Goal: Information Seeking & Learning: Learn about a topic

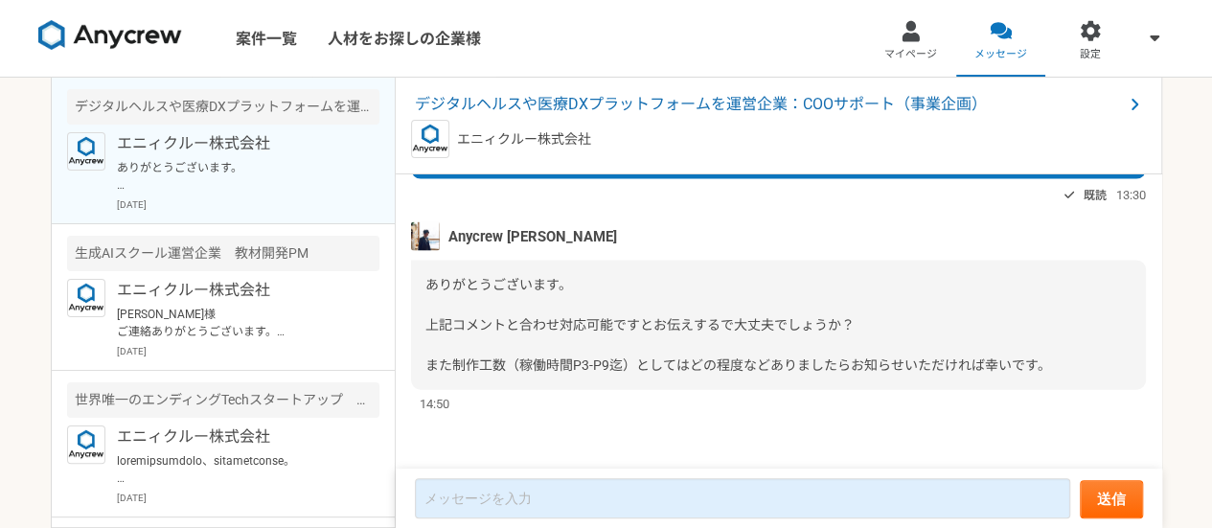
scroll to position [2116, 0]
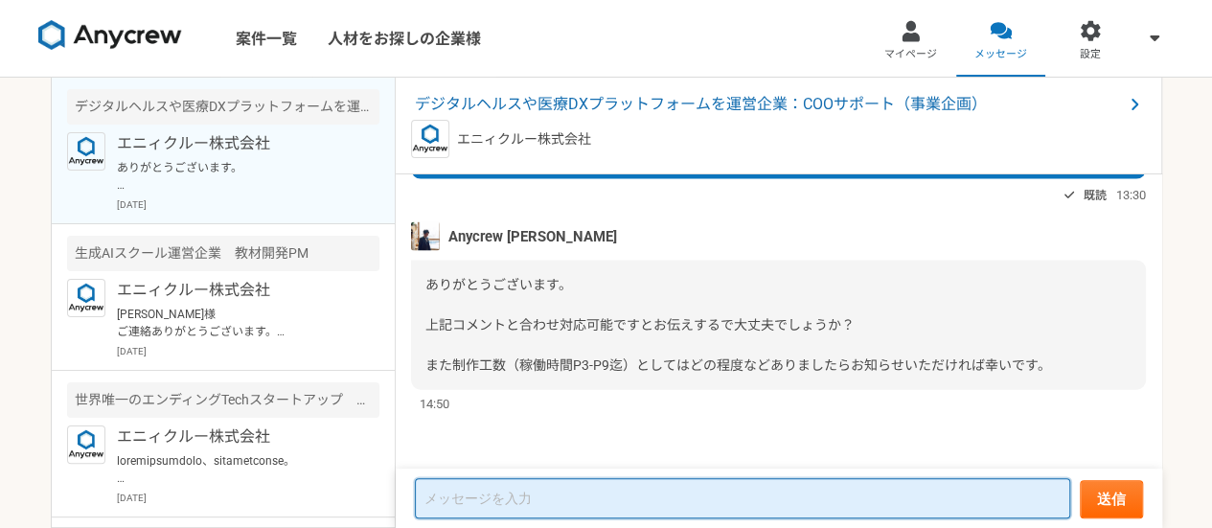
click at [561, 511] on textarea at bounding box center [743, 498] width 656 height 40
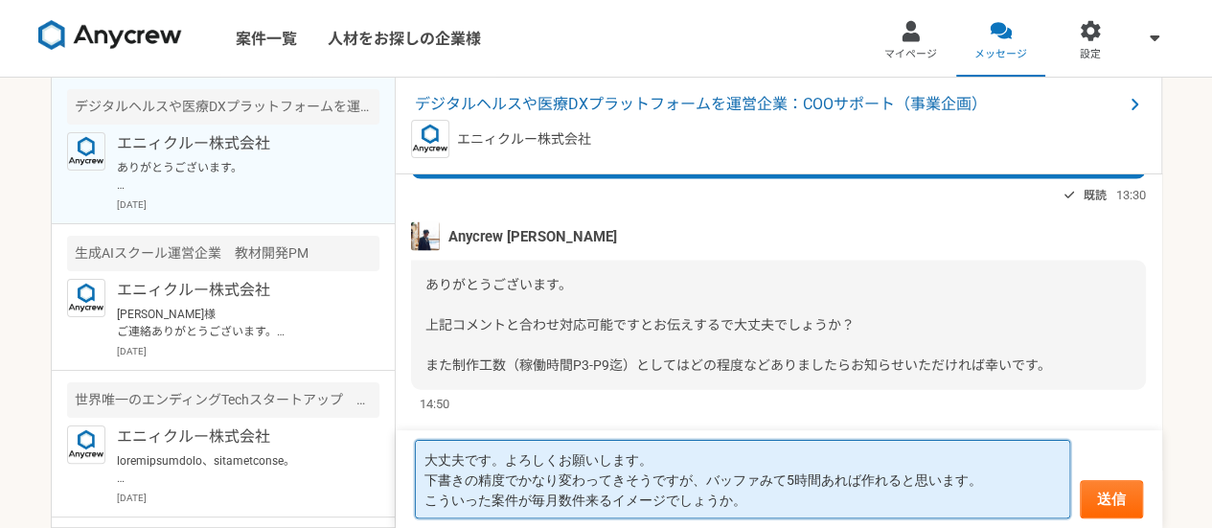
scroll to position [2117, 0]
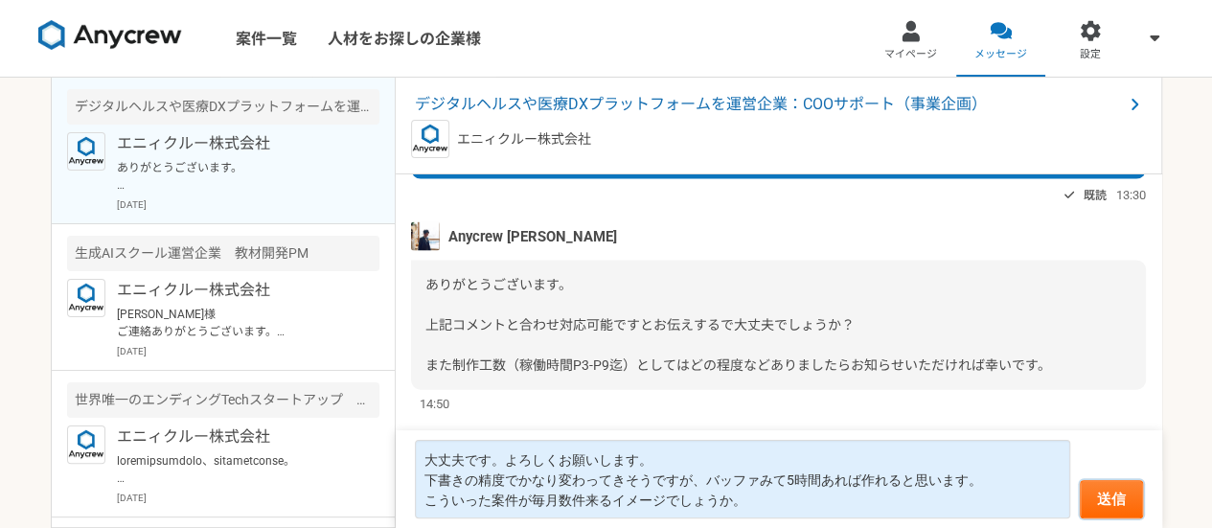
drag, startPoint x: 1117, startPoint y: 491, endPoint x: 968, endPoint y: 405, distance: 172.1
click at [968, 405] on article "デジタルヘルスや医療DXプラットフォームを運営企業：COOサポート（事業企画） エニィクルー株式会社 [DATE] Anycrew [PERSON_NAME]…" at bounding box center [779, 303] width 767 height 450
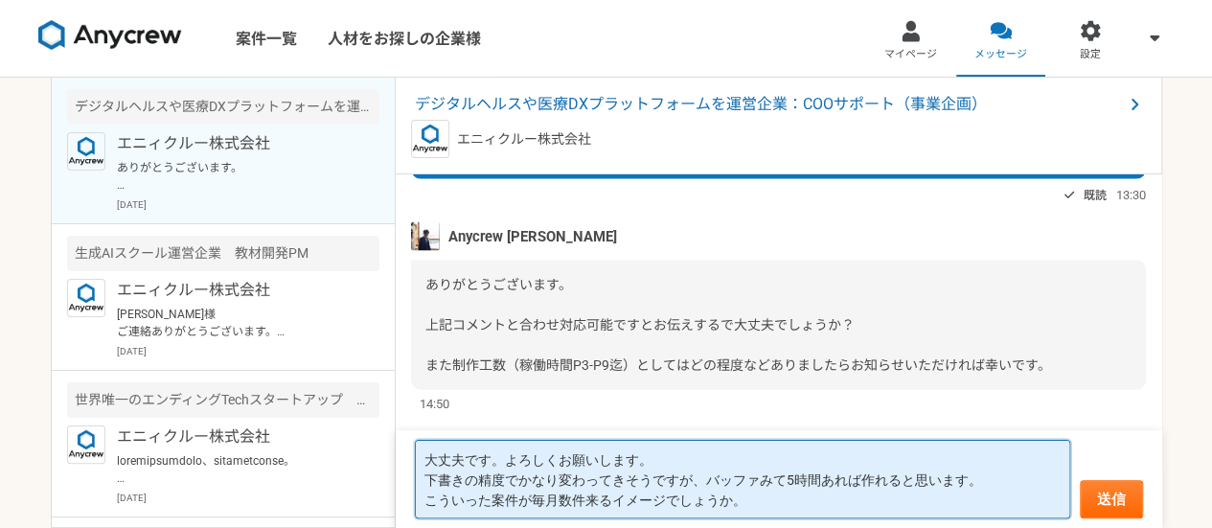
click at [864, 494] on textarea "大丈夫です。よろしくお願いします。 下書きの精度でかなり変わってきそうですが、バッファみて5時間あれば作れると思います。 こういった案件が毎月数件来るイメージ…" at bounding box center [743, 479] width 656 height 79
click at [964, 508] on textarea "大丈夫です。よろしくお願いします。 下書きの精度でかなり変わってきそうですが、バッファみて5時間あれば作れると思います。 こういった案件が毎月数件来るイメージ…" at bounding box center [743, 479] width 656 height 79
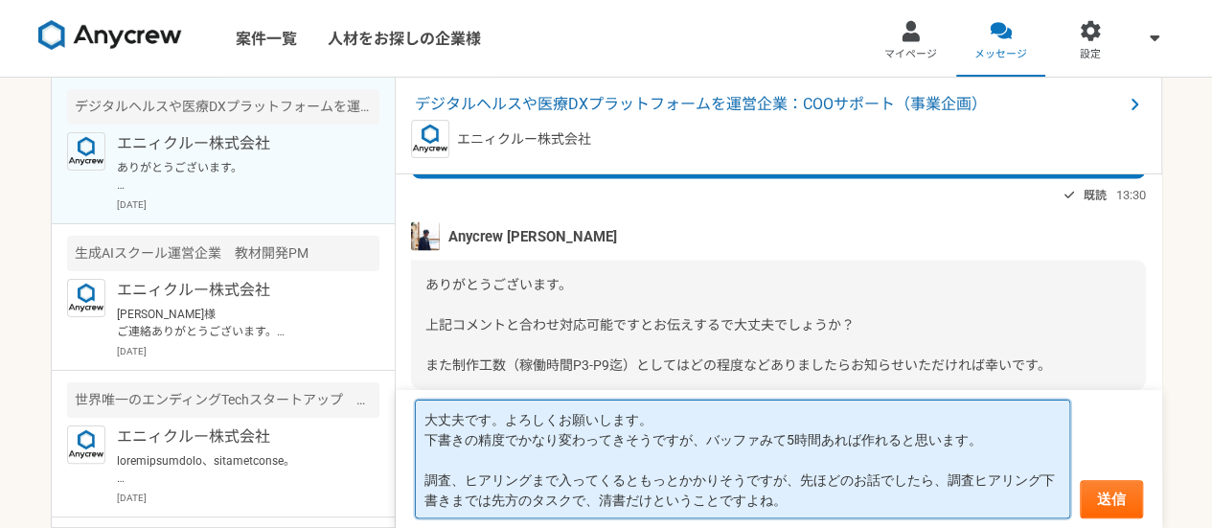
scroll to position [1, 0]
click at [723, 437] on textarea "大丈夫です。よろしくお願いします。 下書きの精度でかなり変わってきそうですが、バッファみて5時間あれば作れると思います。 調査、ヒアリングまで入ってくるともっ…" at bounding box center [743, 459] width 656 height 119
click at [709, 429] on textarea "大丈夫です。よろしくお願いします。 下書きの精度でかなり変わってきそうですが、バッファみて5時間あれば作れると思います。 調査、ヒアリングまで入ってくるともっ…" at bounding box center [743, 459] width 656 height 119
click at [974, 453] on textarea "大丈夫です。よろしくお願いします。 下書きの精度でかなり変わってきそうですが、バッファみて5時間あれば作れると思います。 調査、ヒアリングまで入ってくるともっ…" at bounding box center [743, 459] width 656 height 119
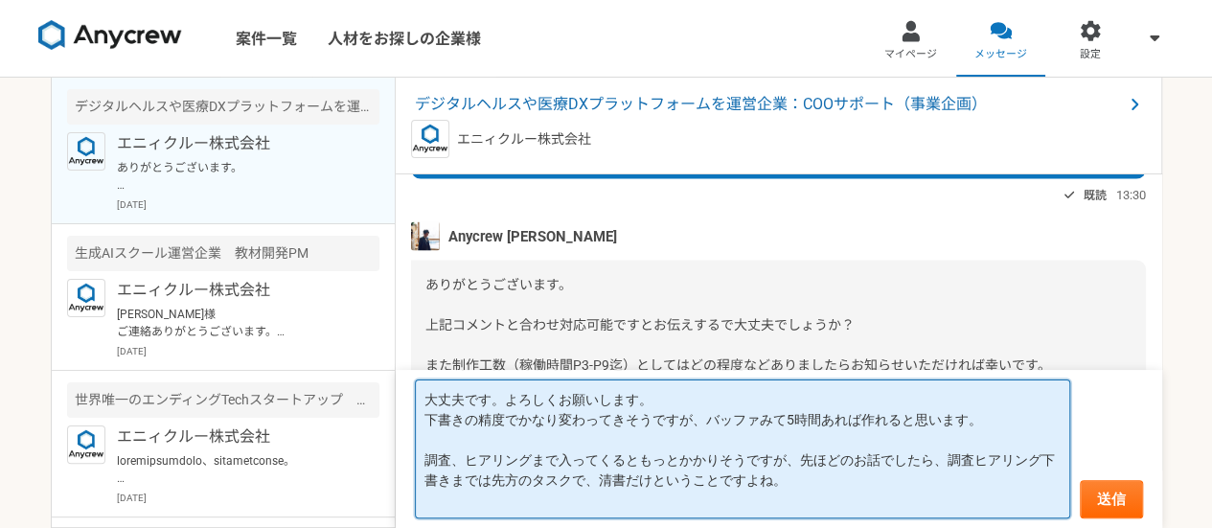
scroll to position [0, 0]
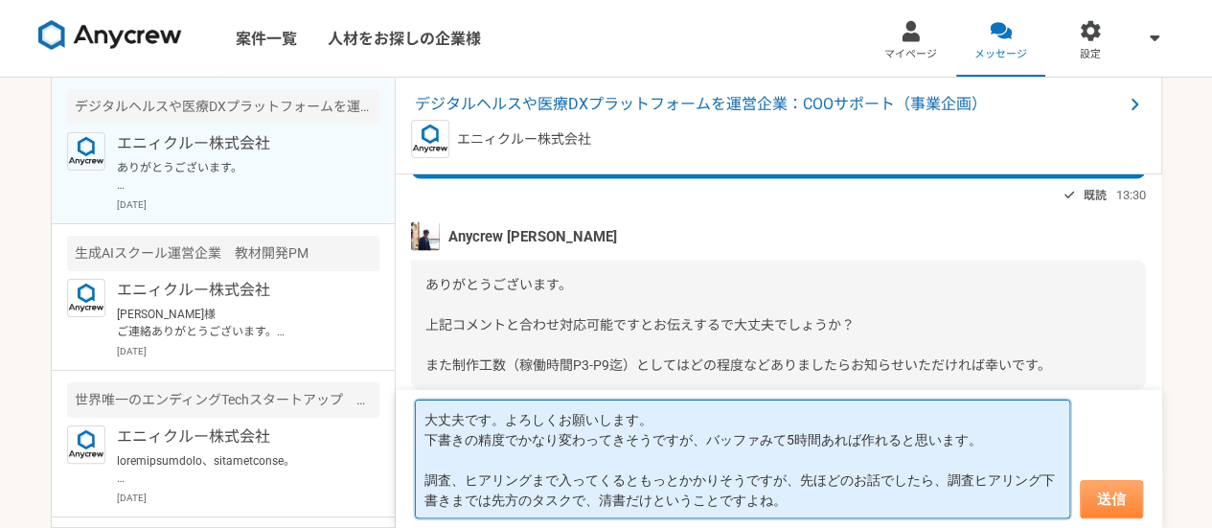
type textarea "大丈夫です。よろしくお願いします。 下書きの精度でかなり変わってきそうですが、バッファみて5時間あれば作れると思います。 調査、ヒアリングまで入ってくるともっ…"
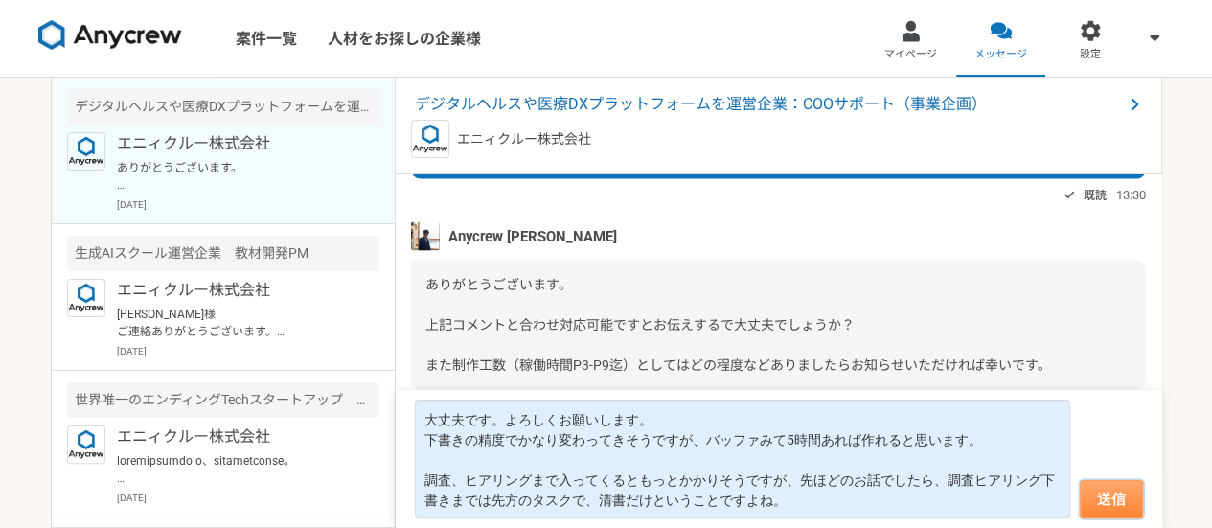
click at [1132, 481] on button "送信" at bounding box center [1111, 499] width 63 height 38
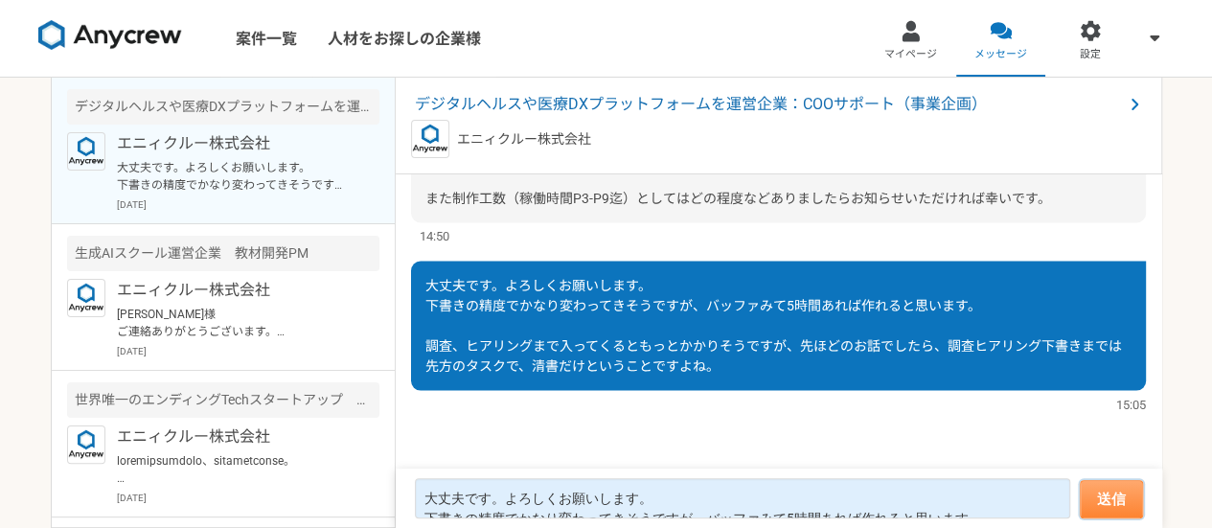
scroll to position [1998, 0]
click at [148, 43] on img at bounding box center [110, 35] width 144 height 31
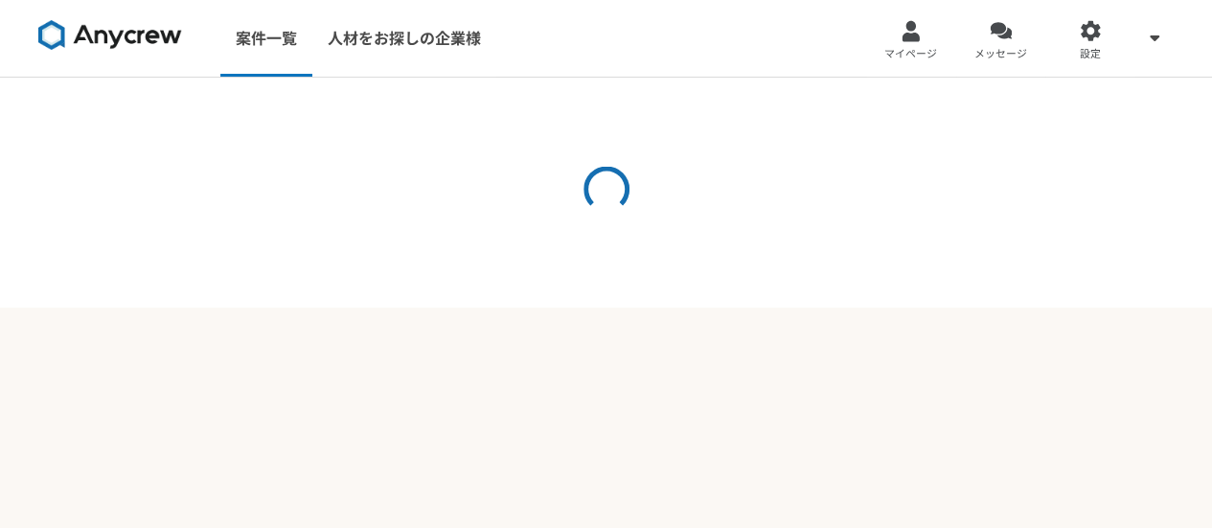
click at [148, 43] on img at bounding box center [110, 35] width 144 height 31
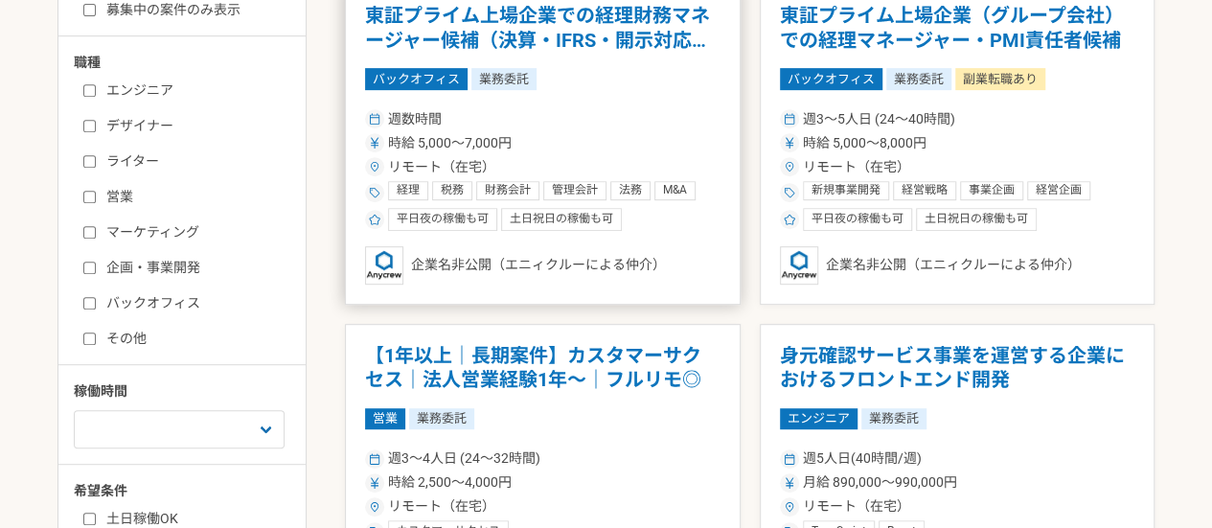
scroll to position [406, 0]
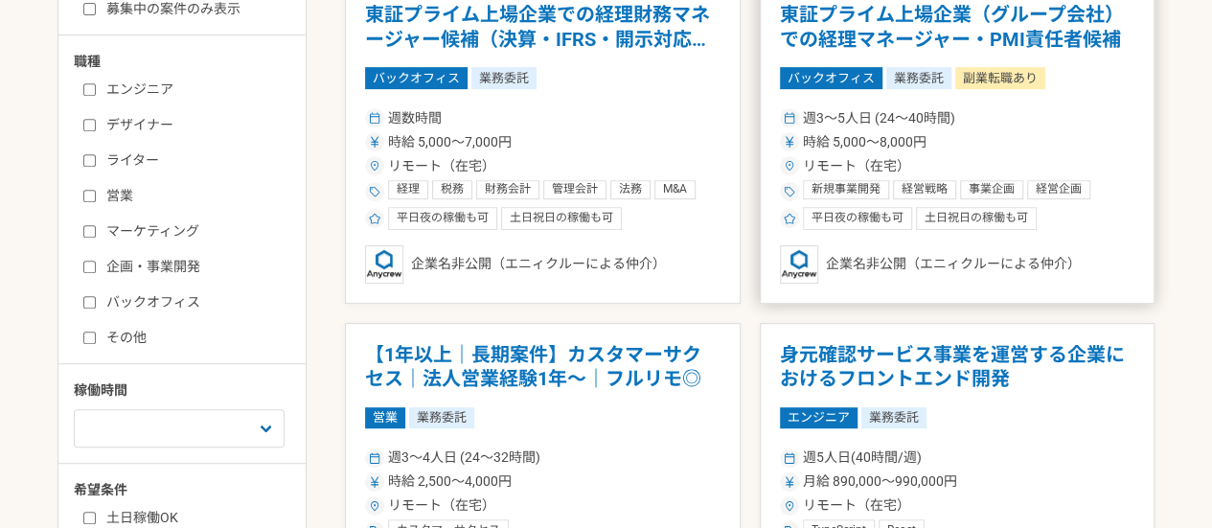
click at [838, 230] on article "東証プライム上場企業（グループ会社）での経理マネージャー・PMI責任者候補 バックオフィス 業務委託 副業転職あり 週3〜5人日 (24〜40時間) 時給 5…" at bounding box center [958, 143] width 396 height 321
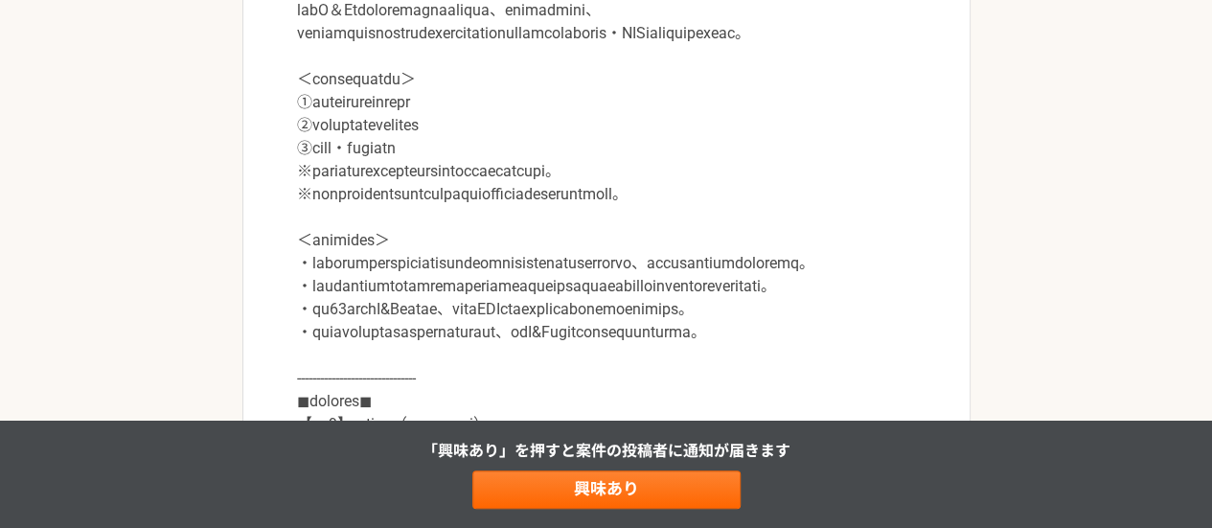
scroll to position [712, 0]
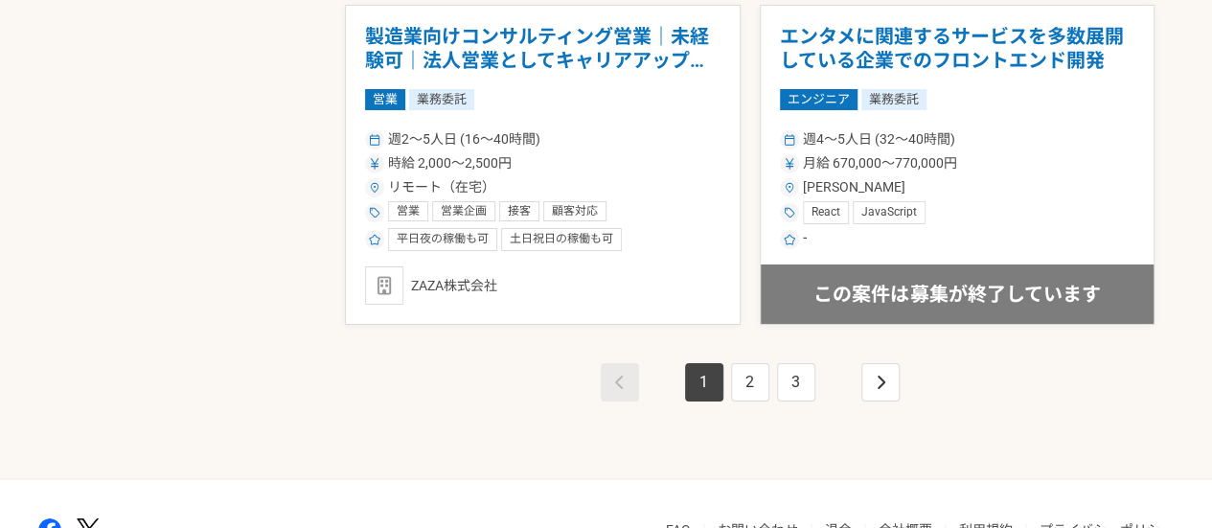
scroll to position [3426, 0]
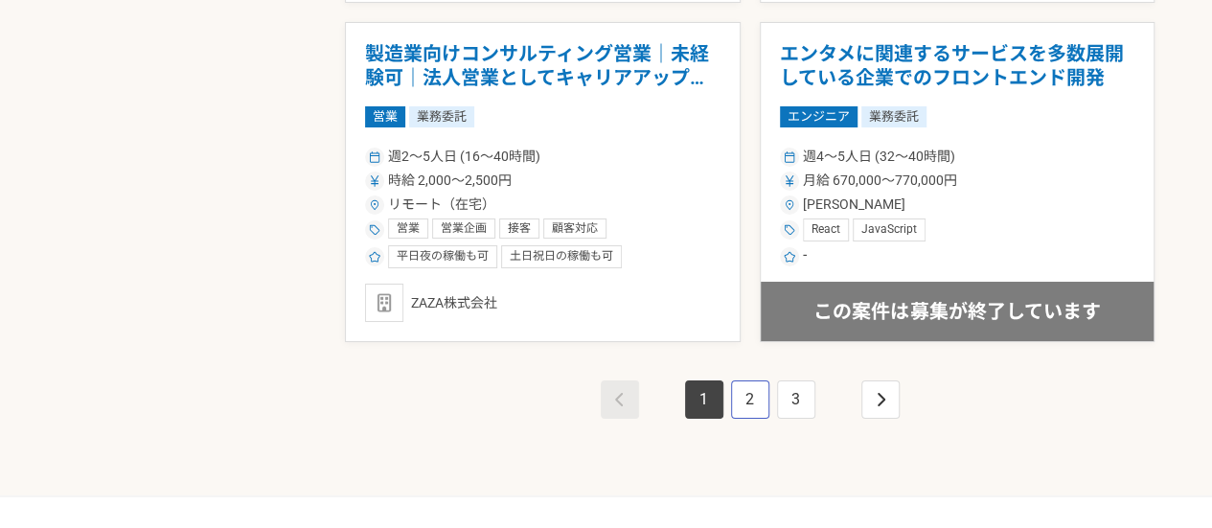
click at [763, 395] on link "2" at bounding box center [750, 399] width 38 height 38
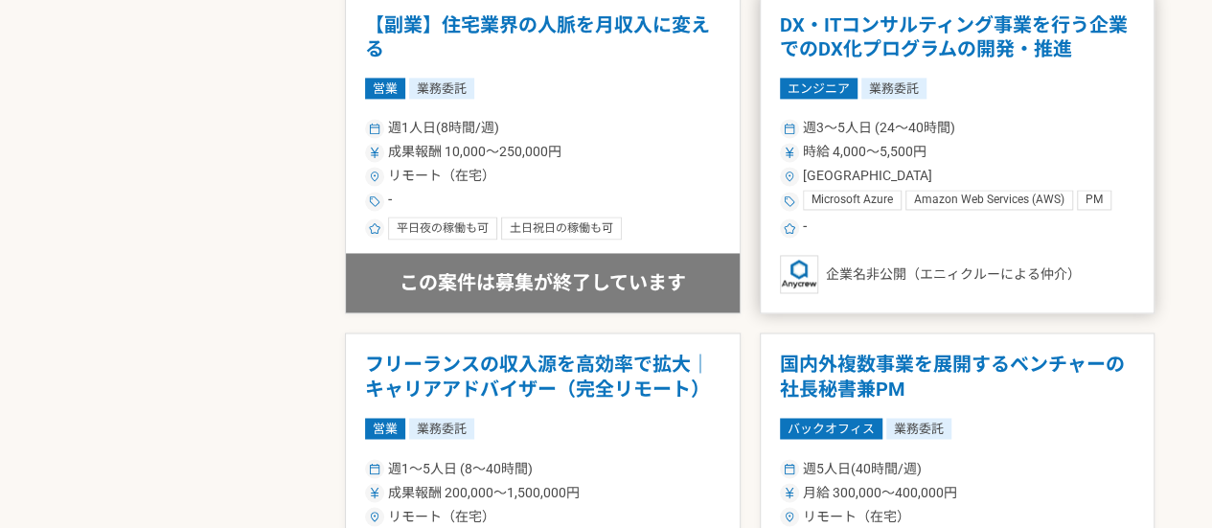
scroll to position [1412, 0]
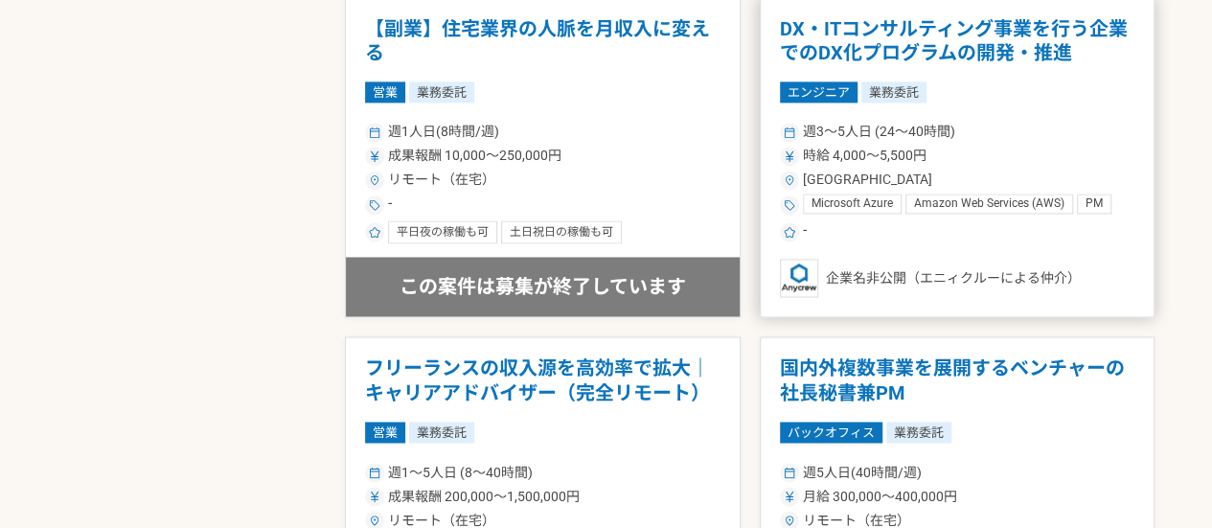
click at [947, 133] on span "週3〜5人日 (24〜40時間)" at bounding box center [879, 132] width 152 height 20
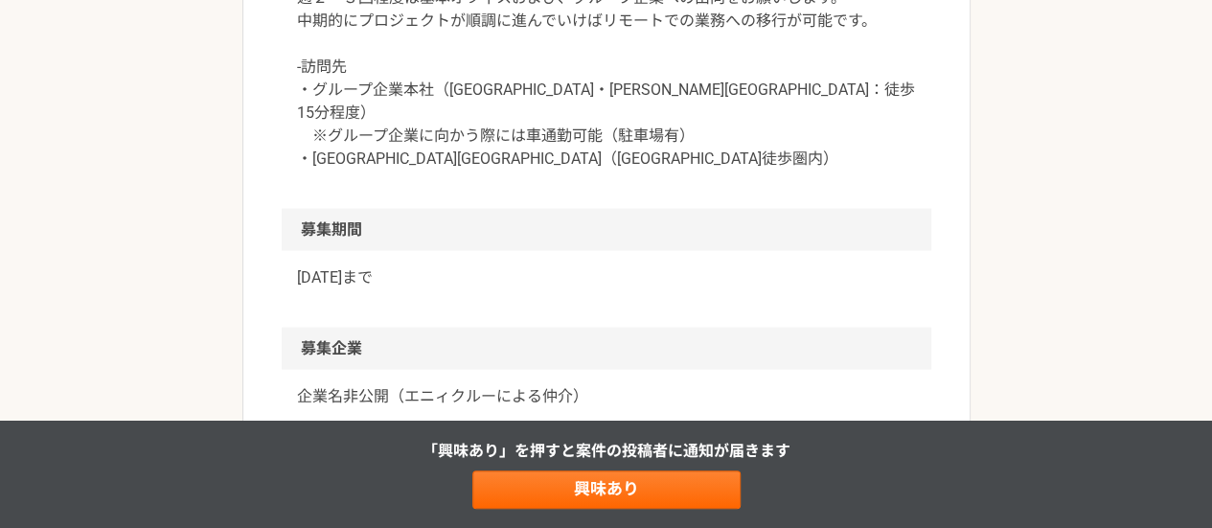
scroll to position [1941, 0]
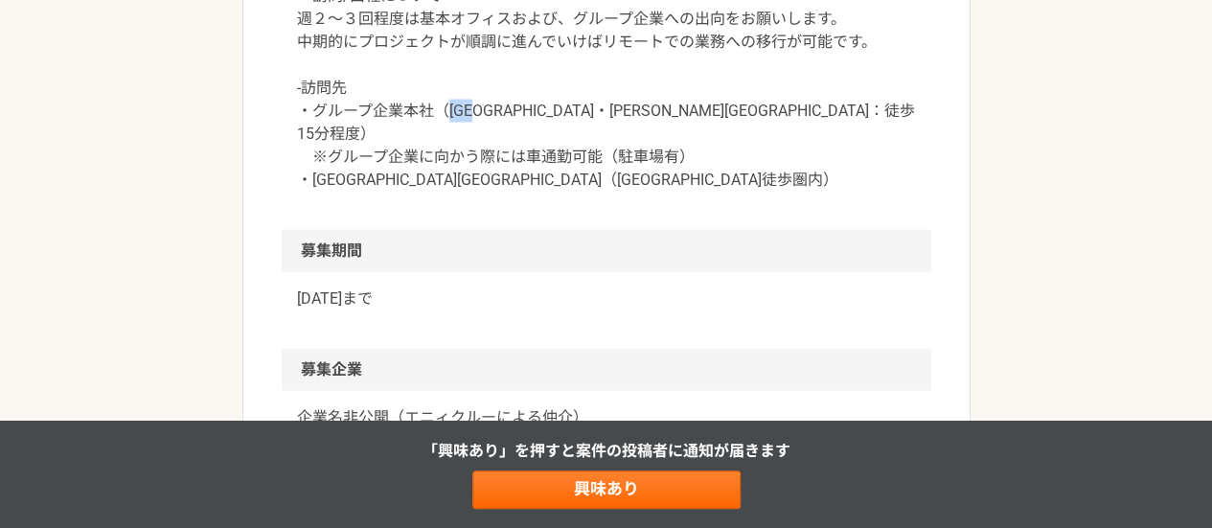
drag, startPoint x: 451, startPoint y: 104, endPoint x: 495, endPoint y: 104, distance: 43.1
click at [495, 104] on p "▼稼働にあたり ・8:00〜18:00の日中で6時間以上稼働ができる方 ・週あたり30h程度、稼働ができるフリーランスの方、もしくは日中訪問稼働ができる副業の…" at bounding box center [606, 31] width 619 height 322
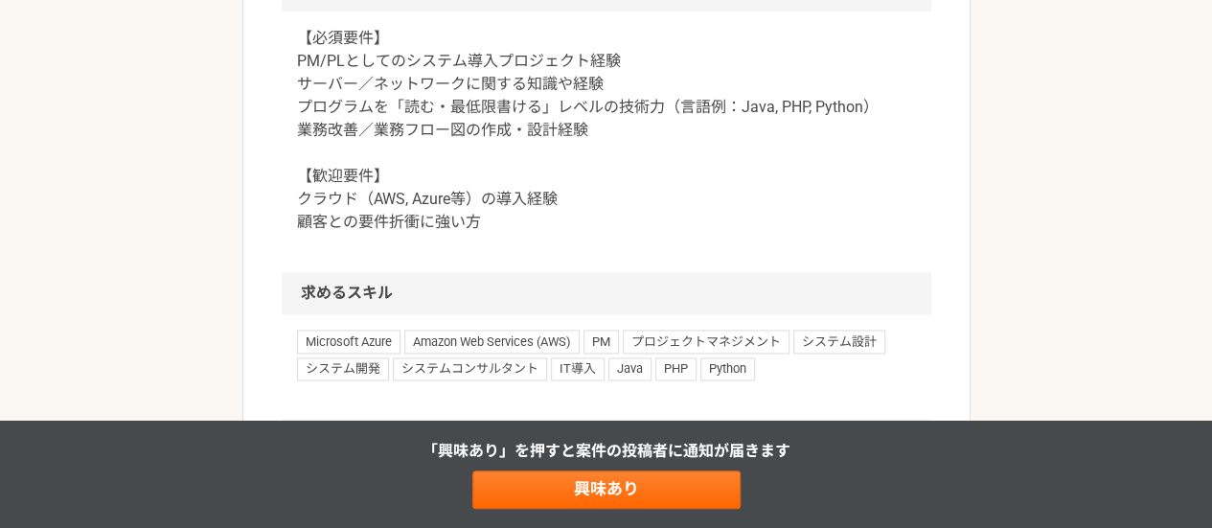
scroll to position [1184, 0]
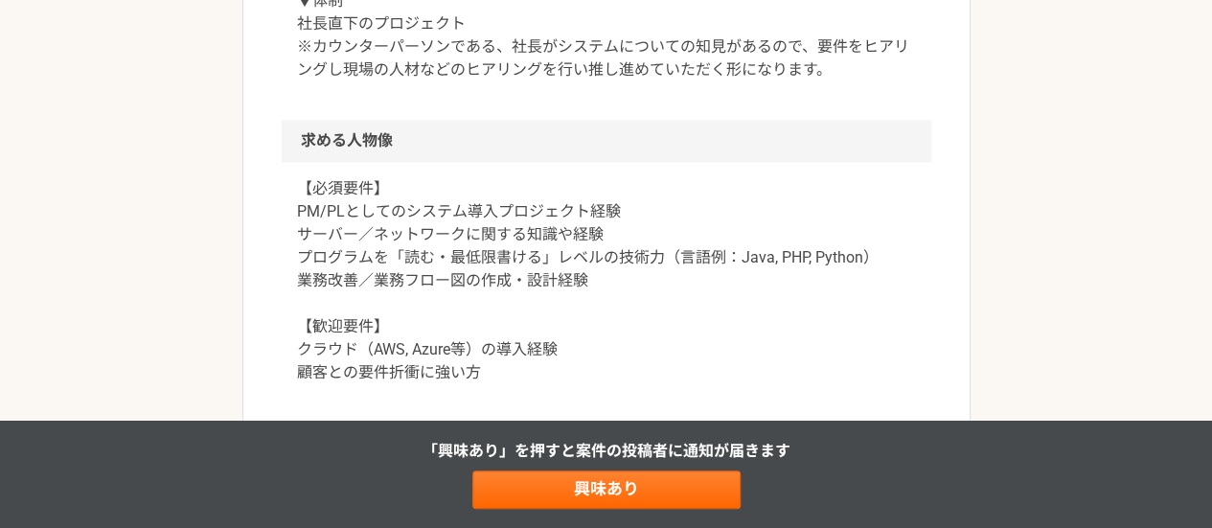
click at [607, 281] on p "【必須要件】 PM/PLとしてのシステム導入プロジェクト経験 サーバー／ネットワークに関する知識や経験 プログラムを「読む・最低限書ける」レベルの技術力（言語…" at bounding box center [606, 280] width 619 height 207
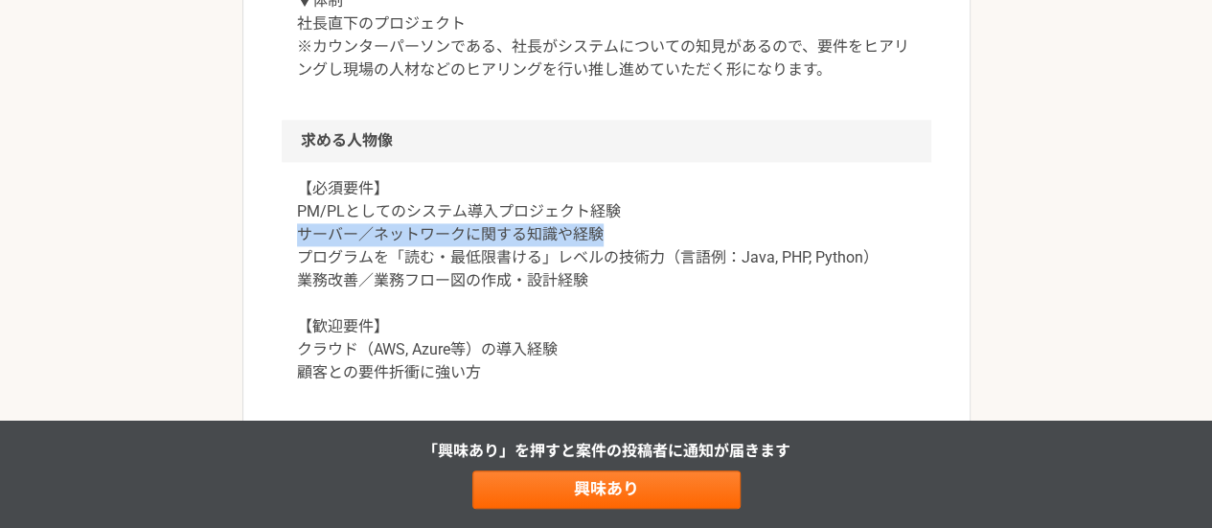
drag, startPoint x: 610, startPoint y: 233, endPoint x: 279, endPoint y: 230, distance: 331.6
click at [279, 230] on article "エンジニア DX・ITコンサルティング事業を行う企業でのDX化プログラムの開発・推進 業務委託 企業名非公開（エニィクルーによる仲介） 募集職種 エンジニア …" at bounding box center [606, 128] width 728 height 2393
click at [296, 243] on div at bounding box center [296, 243] width 0 height 0
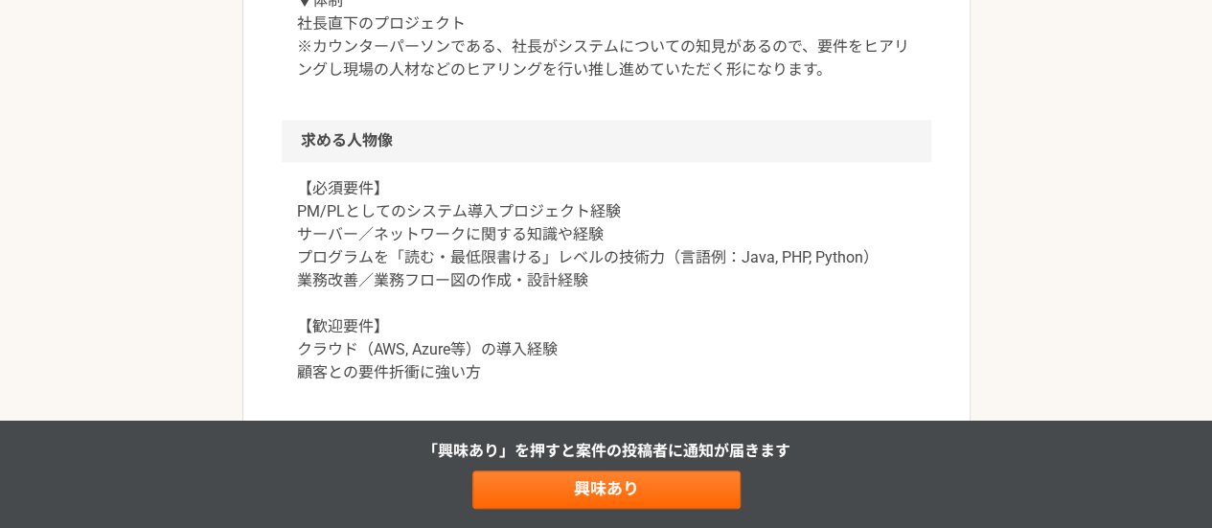
click at [438, 255] on p "【必須要件】 PM/PLとしてのシステム導入プロジェクト経験 サーバー／ネットワークに関する知識や経験 プログラムを「読む・最低限書ける」レベルの技術力（言語…" at bounding box center [606, 280] width 619 height 207
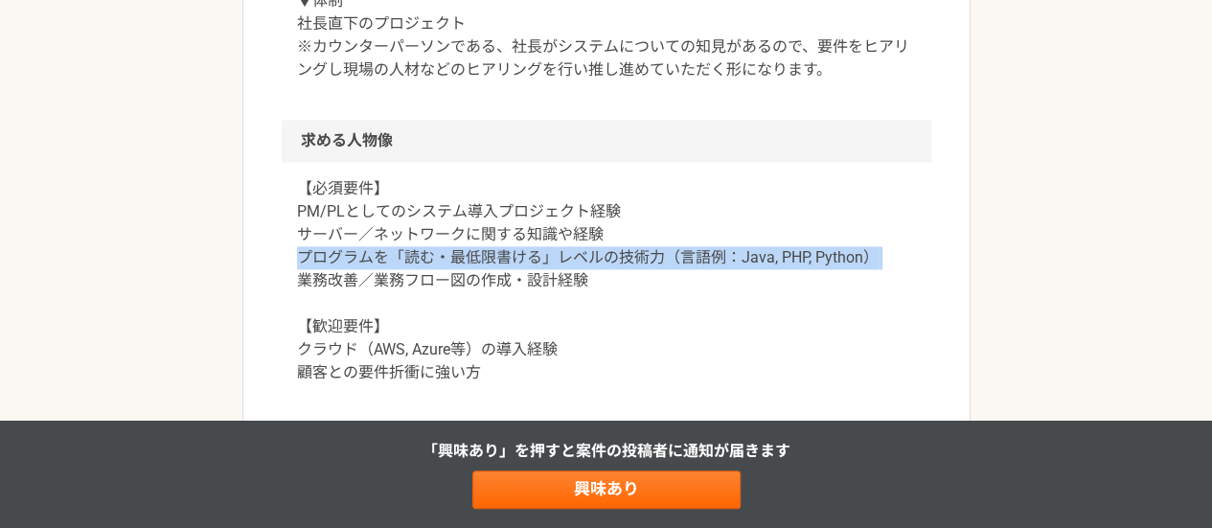
click at [438, 255] on p "【必須要件】 PM/PLとしてのシステム導入プロジェクト経験 サーバー／ネットワークに関する知識や経験 プログラムを「読む・最低限書ける」レベルの技術力（言語…" at bounding box center [606, 280] width 619 height 207
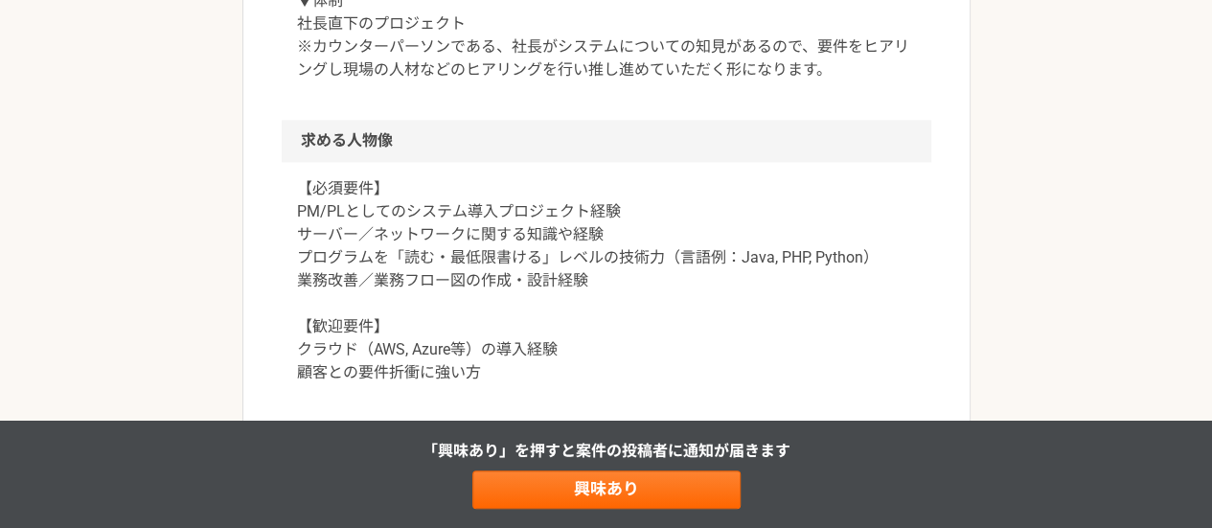
click at [449, 284] on p "【必須要件】 PM/PLとしてのシステム導入プロジェクト経験 サーバー／ネットワークに関する知識や経験 プログラムを「読む・最低限書ける」レベルの技術力（言語…" at bounding box center [606, 280] width 619 height 207
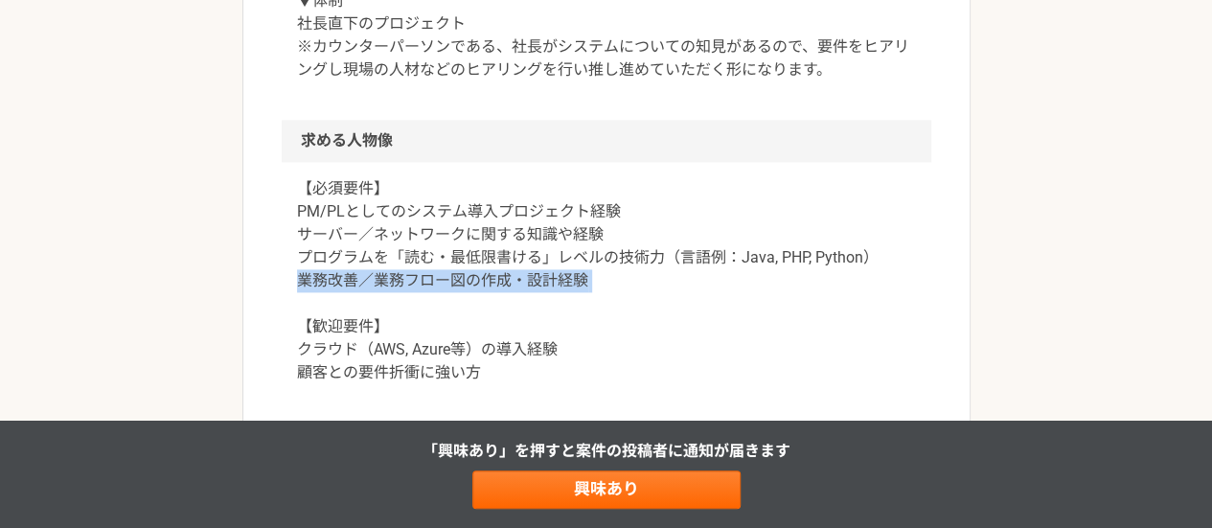
click at [449, 284] on p "【必須要件】 PM/PLとしてのシステム導入プロジェクト経験 サーバー／ネットワークに関する知識や経験 プログラムを「読む・最低限書ける」レベルの技術力（言語…" at bounding box center [606, 280] width 619 height 207
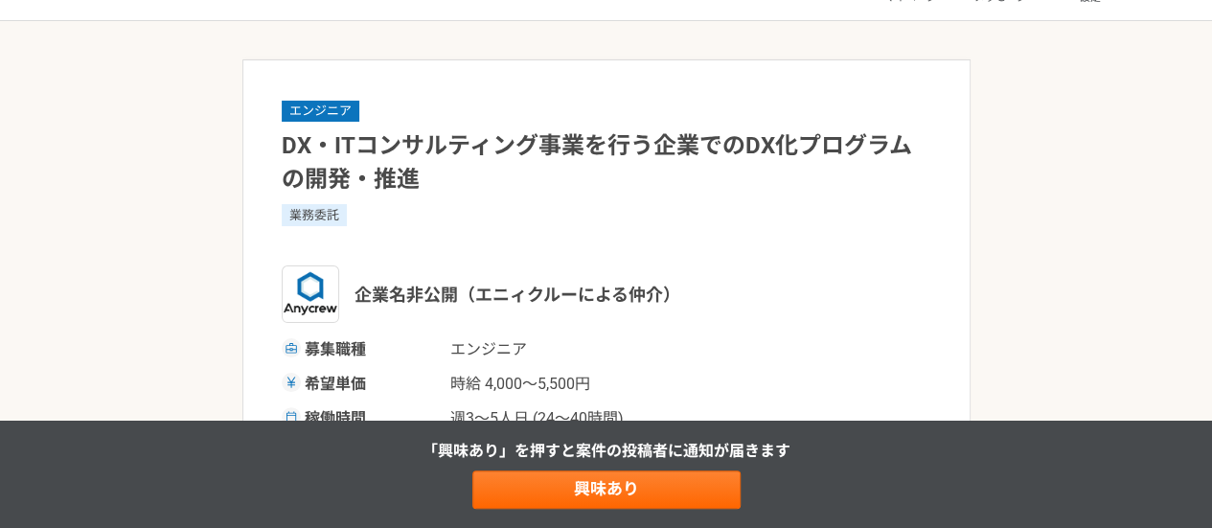
scroll to position [56, 0]
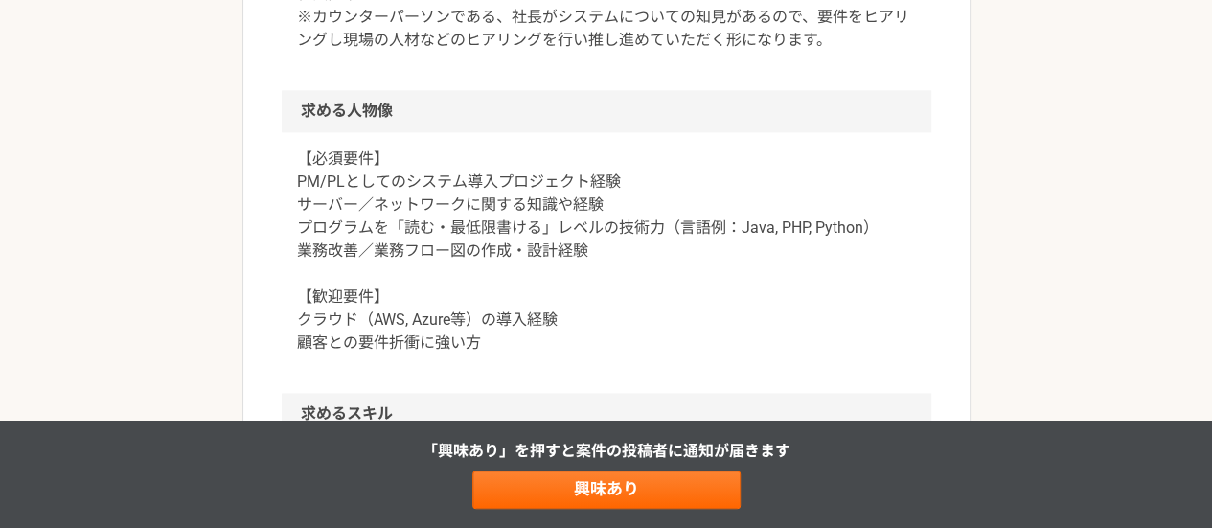
click at [570, 287] on p "【必須要件】 PM/PLとしてのシステム導入プロジェクト経験 サーバー／ネットワークに関する知識や経験 プログラムを「読む・最低限書ける」レベルの技術力（言語…" at bounding box center [606, 251] width 619 height 207
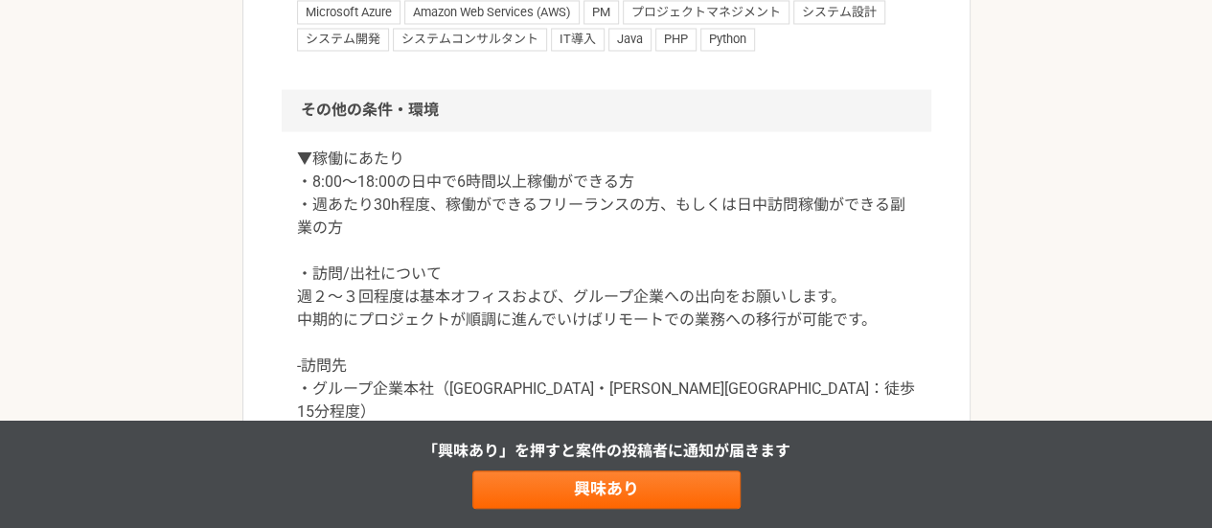
scroll to position [1737, 0]
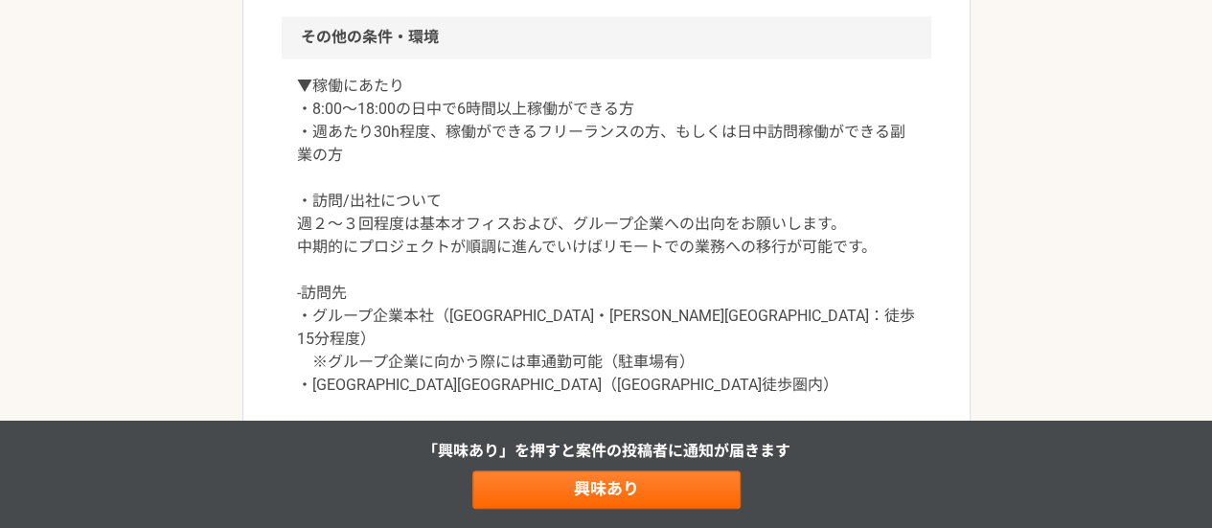
click at [541, 311] on p "▼稼働にあたり ・8:00〜18:00の日中で6時間以上稼働ができる方 ・週あたり30h程度、稼働ができるフリーランスの方、もしくは日中訪問稼働ができる副業の…" at bounding box center [606, 235] width 619 height 322
drag, startPoint x: 493, startPoint y: 304, endPoint x: 448, endPoint y: 315, distance: 46.5
click at [448, 315] on p "▼稼働にあたり ・8:00〜18:00の日中で6時間以上稼働ができる方 ・週あたり30h程度、稼働ができるフリーランスの方、もしくは日中訪問稼働ができる副業の…" at bounding box center [606, 235] width 619 height 322
copy p "神宮前"
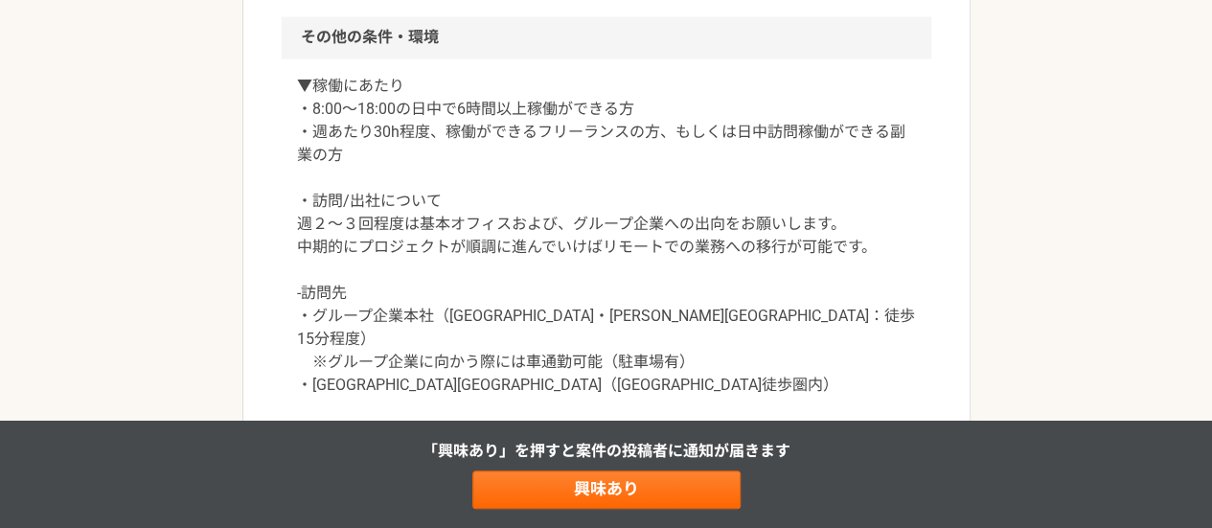
click at [545, 306] on p "▼稼働にあたり ・8:00〜18:00の日中で6時間以上稼働ができる方 ・週あたり30h程度、稼働ができるフリーランスの方、もしくは日中訪問稼働ができる副業の…" at bounding box center [606, 235] width 619 height 322
copy p "[PERSON_NAME]"
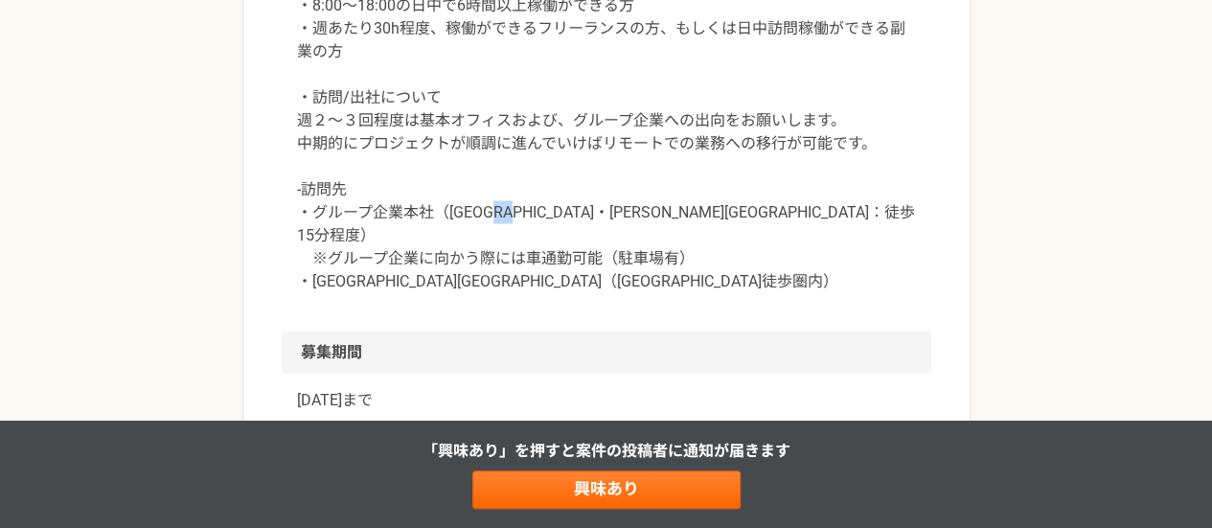
scroll to position [1840, 0]
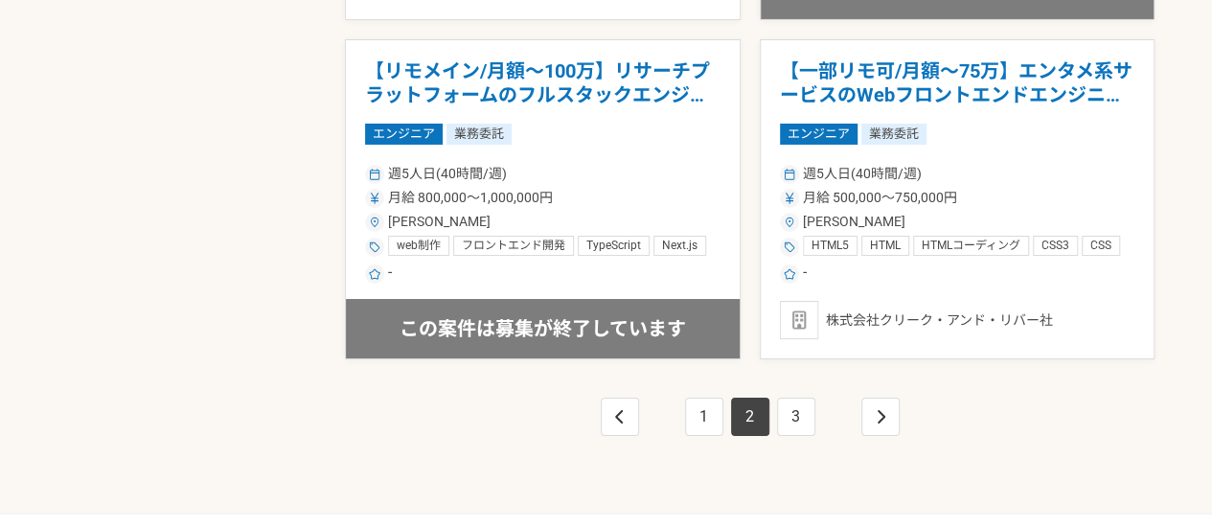
scroll to position [3410, 0]
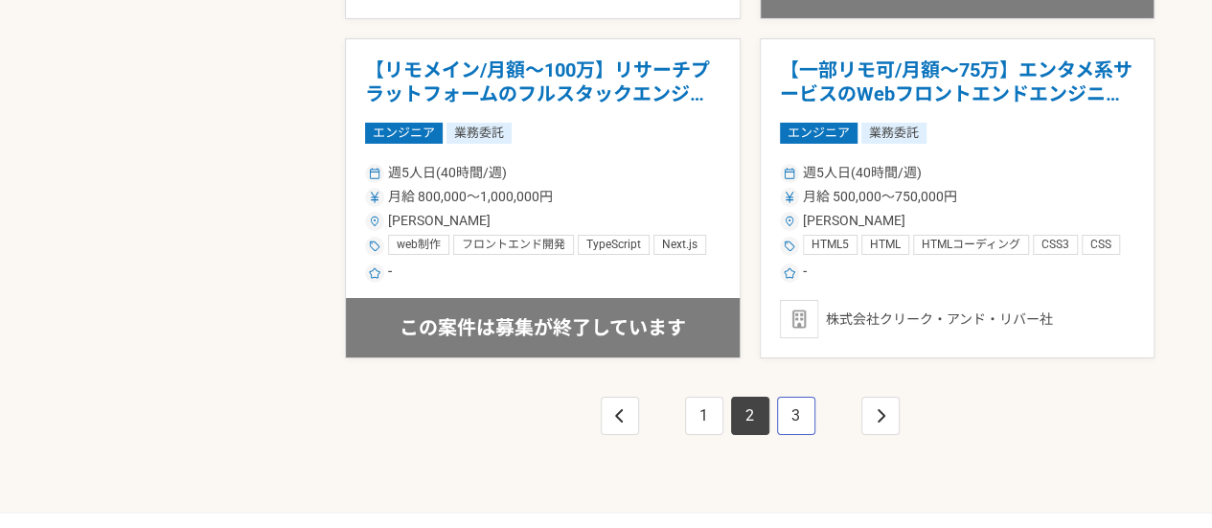
click at [797, 403] on link "3" at bounding box center [796, 416] width 38 height 38
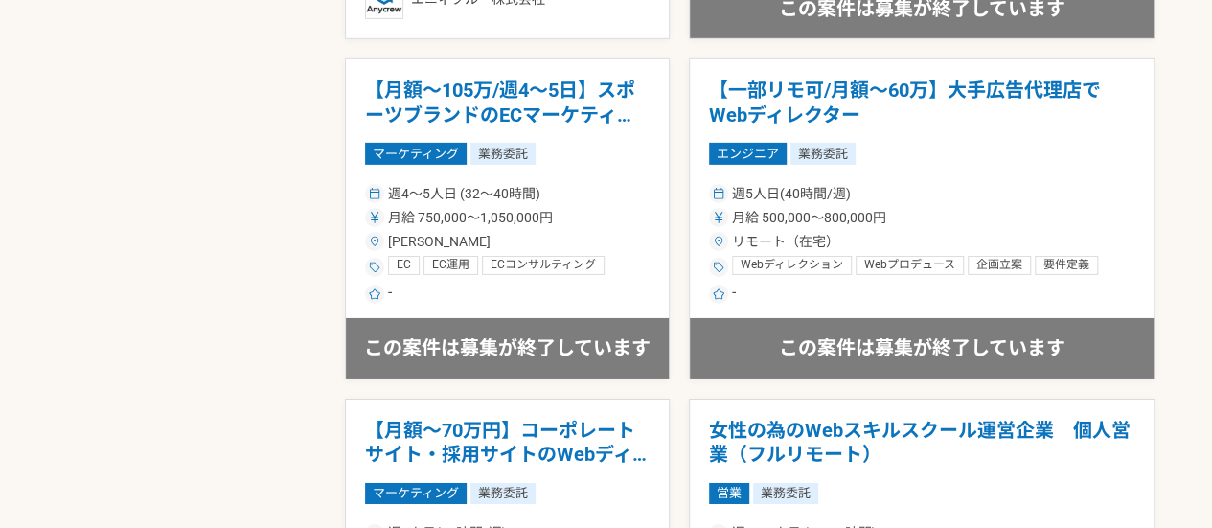
scroll to position [3058, 0]
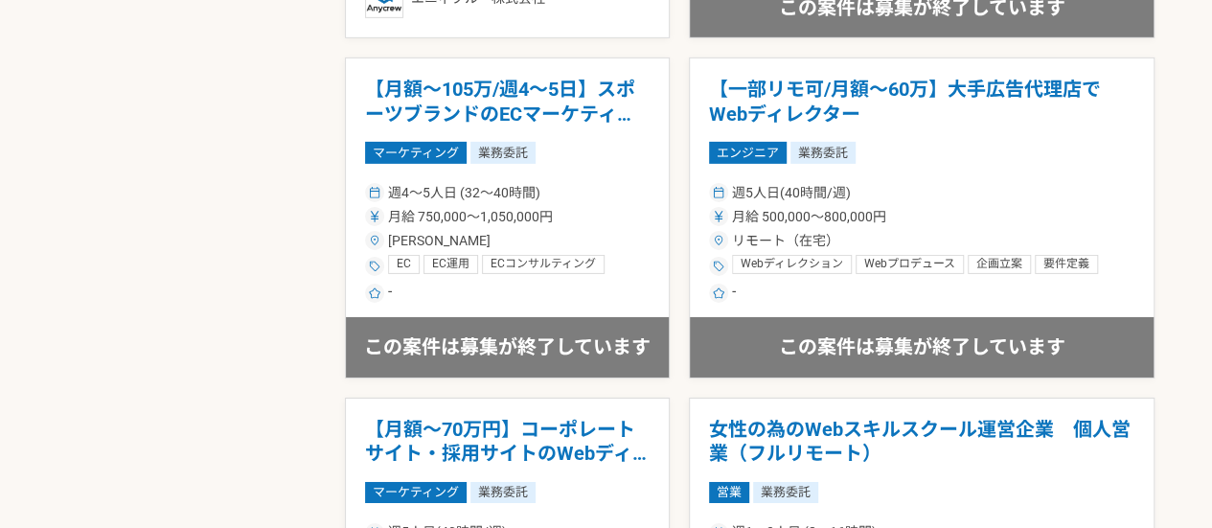
drag, startPoint x: 571, startPoint y: 111, endPoint x: 462, endPoint y: 83, distance: 112.7
click at [462, 83] on h1 "【月額～105万/週4～5日】スポーツブランドのECマーケティングマネージャー！" at bounding box center [507, 102] width 285 height 49
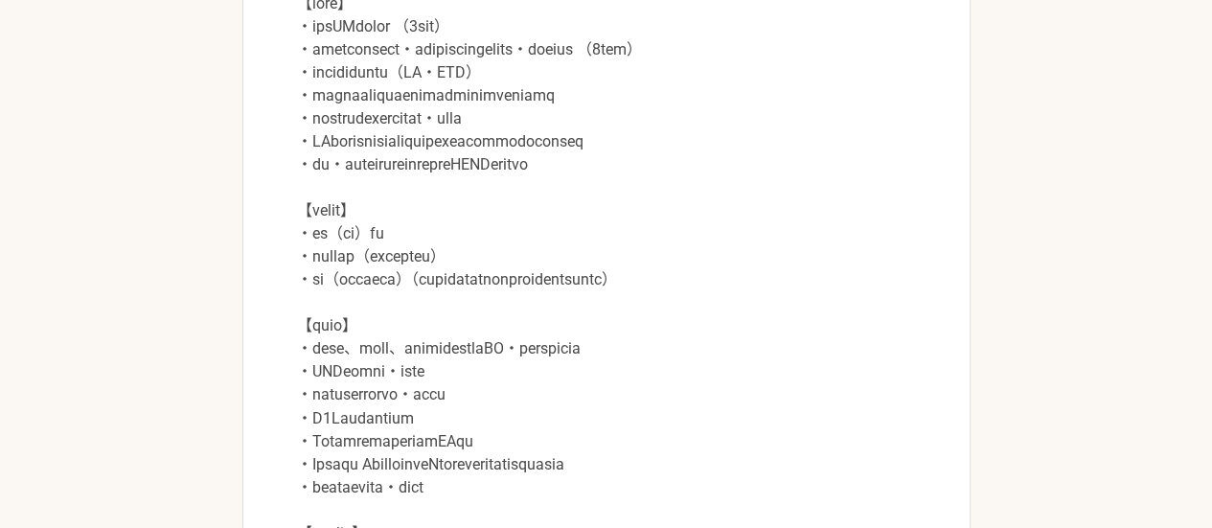
scroll to position [1447, 0]
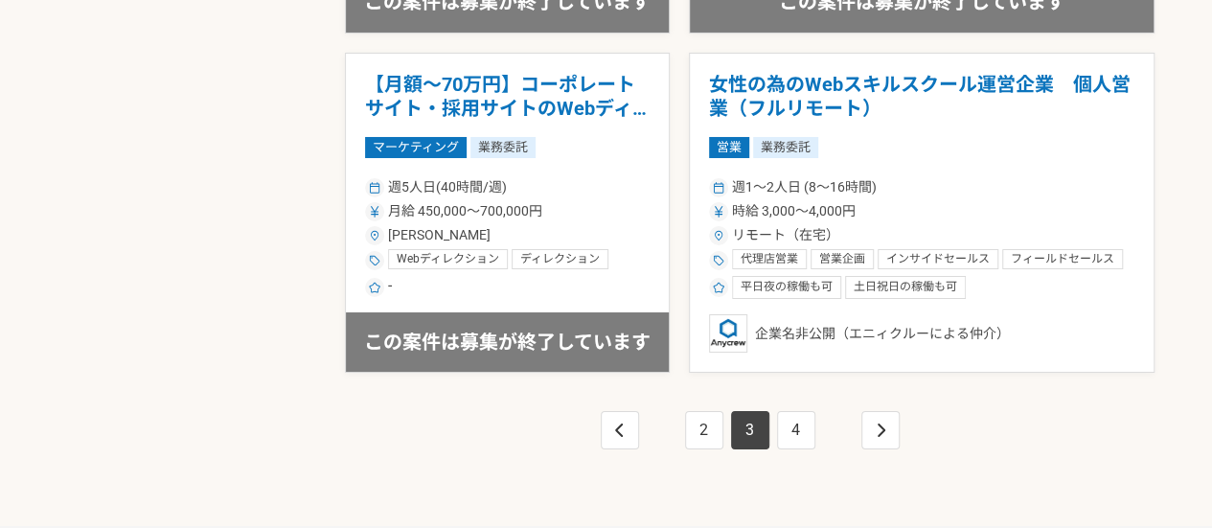
scroll to position [3411, 0]
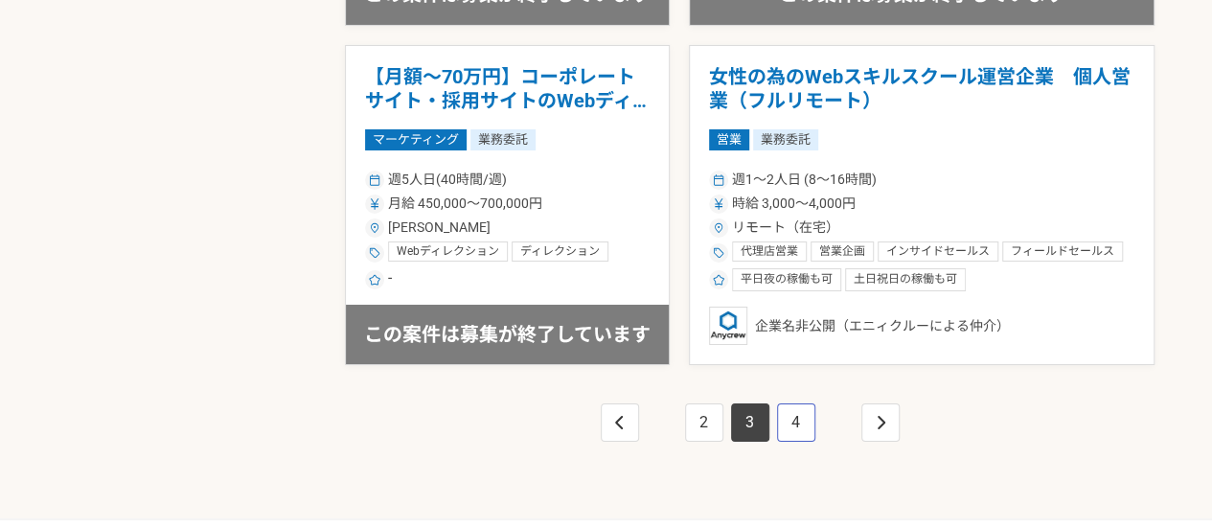
drag, startPoint x: 795, startPoint y: 413, endPoint x: 780, endPoint y: 469, distance: 57.7
click at [780, 469] on div "2 3 4" at bounding box center [750, 441] width 810 height 153
click at [1025, 436] on div "2 3 4" at bounding box center [750, 441] width 810 height 153
click at [799, 403] on link "4" at bounding box center [796, 422] width 38 height 38
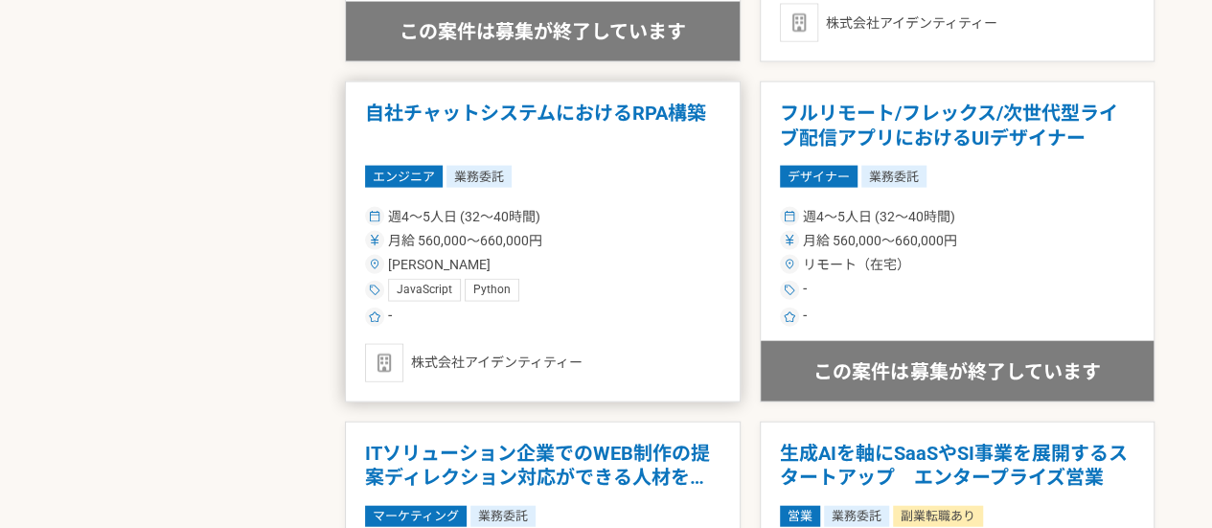
scroll to position [2008, 0]
click at [496, 221] on div "週4〜5人日 (32〜40時間) 月給 560,000〜660,000円 [PERSON_NAME] JavaScript Python -" at bounding box center [543, 265] width 356 height 126
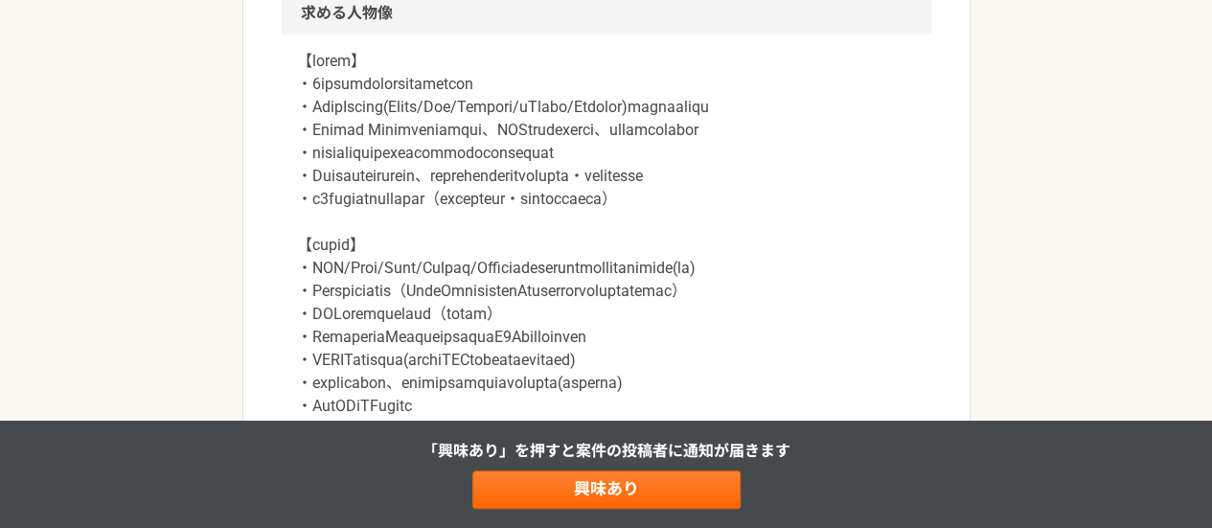
scroll to position [941, 0]
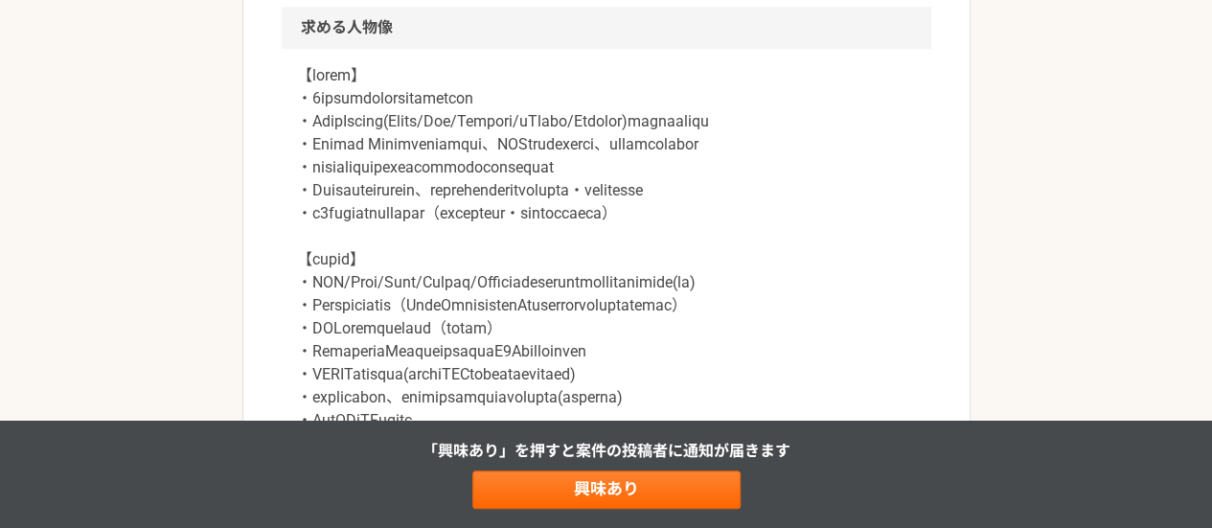
drag, startPoint x: 437, startPoint y: 225, endPoint x: 313, endPoint y: 218, distance: 123.9
click at [313, 218] on p at bounding box center [606, 271] width 619 height 414
drag, startPoint x: 328, startPoint y: 183, endPoint x: 737, endPoint y: 177, distance: 409.3
click at [737, 177] on p at bounding box center [606, 271] width 619 height 414
click at [737, 177] on body "案件一覧 人材をお探しの企業様 マイページ メッセージ 設定 エンジニア 自社チャットシステムにおけるRPA構築 業務委託 株式会社アイデンティティー 募集職…" at bounding box center [606, 186] width 1212 height 2255
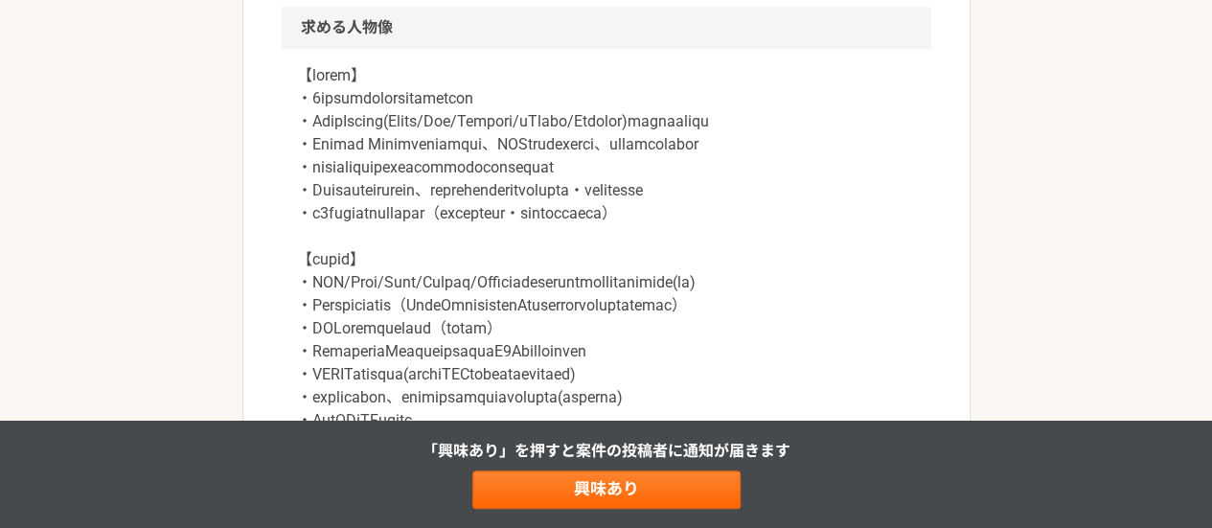
click at [583, 162] on p at bounding box center [606, 271] width 619 height 414
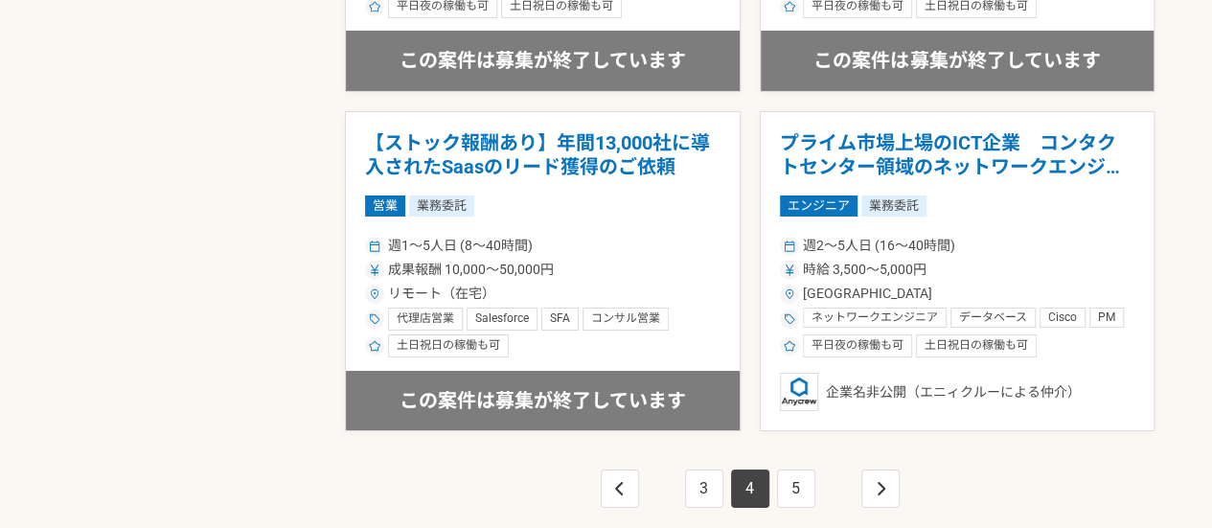
scroll to position [3338, 0]
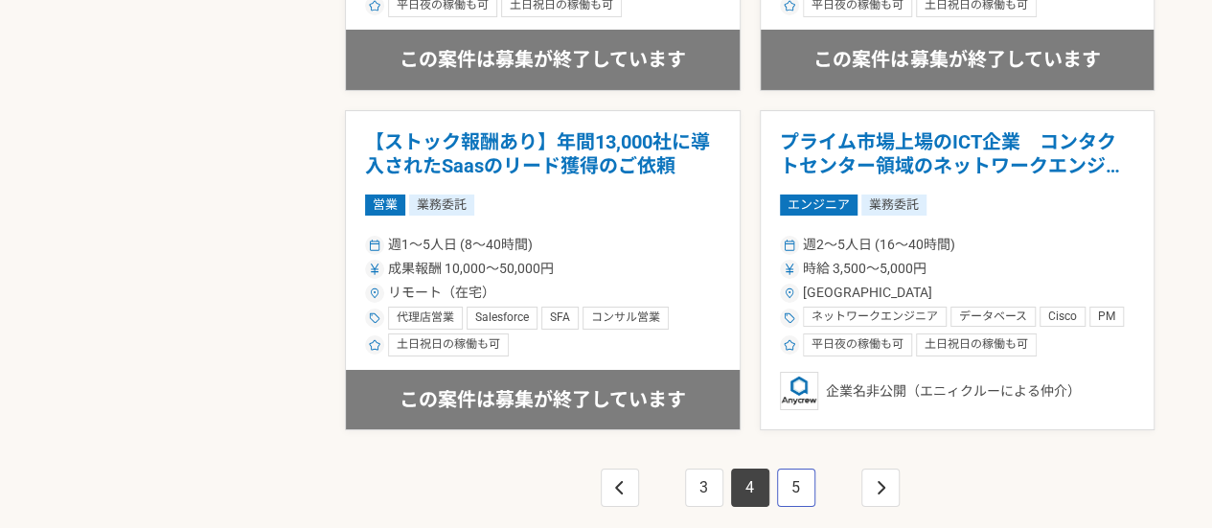
click at [801, 485] on link "5" at bounding box center [796, 488] width 38 height 38
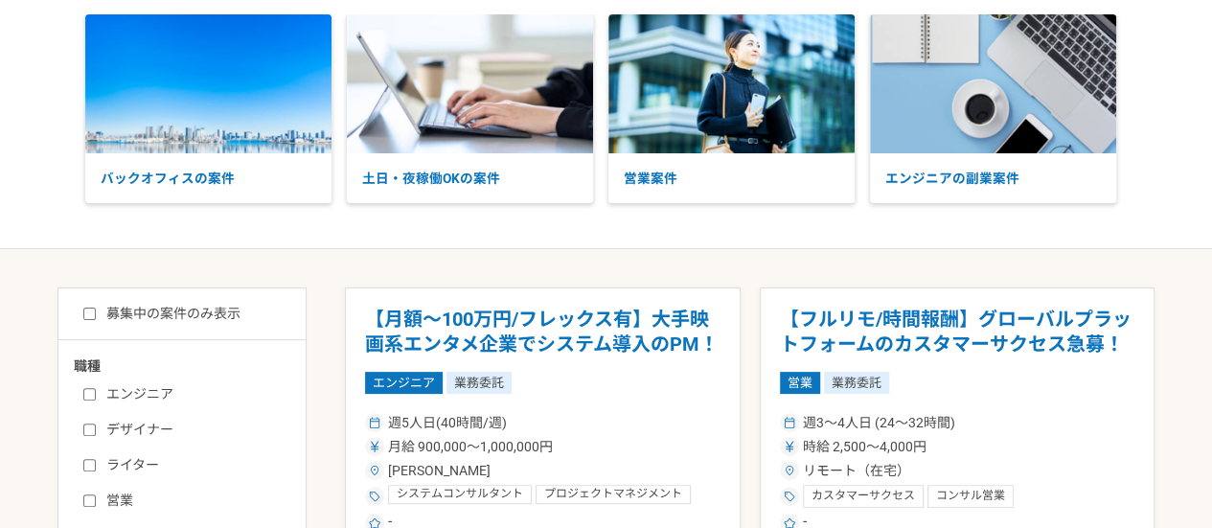
scroll to position [95, 0]
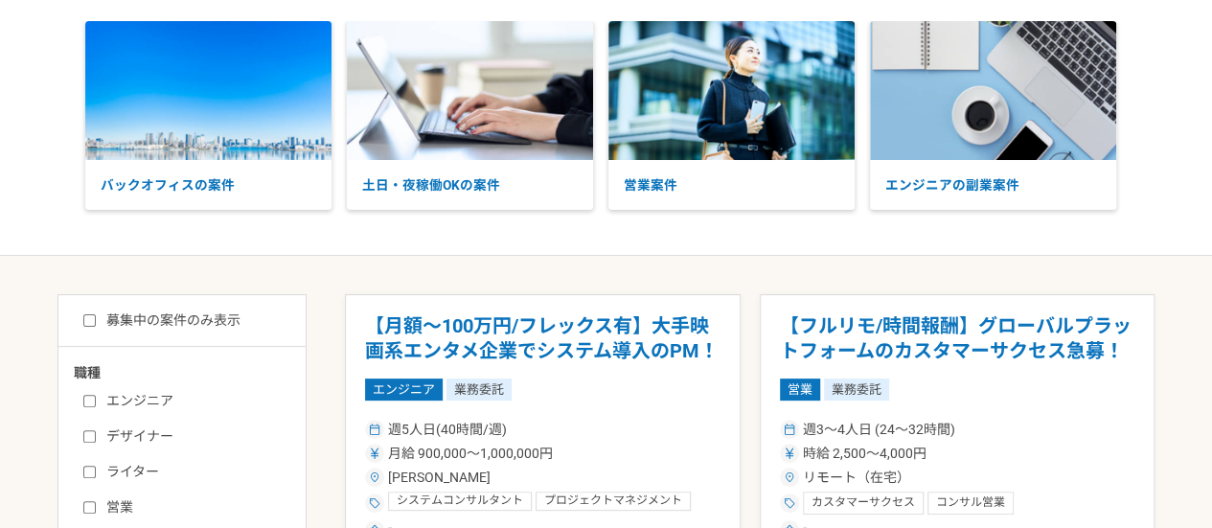
click at [94, 323] on input "募集中の案件のみ表示" at bounding box center [89, 320] width 12 height 12
checkbox input "true"
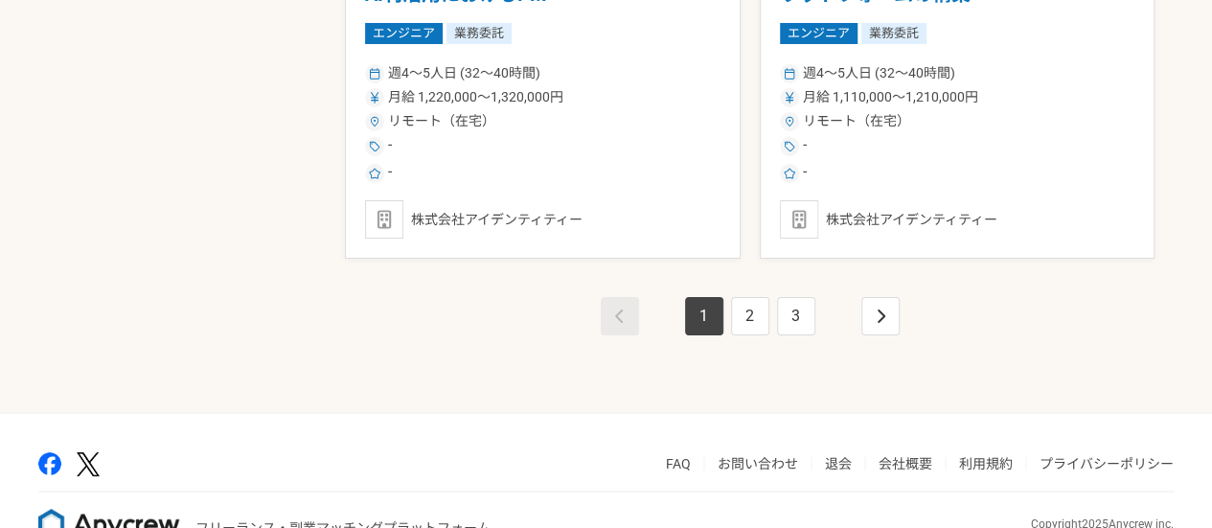
scroll to position [3512, 0]
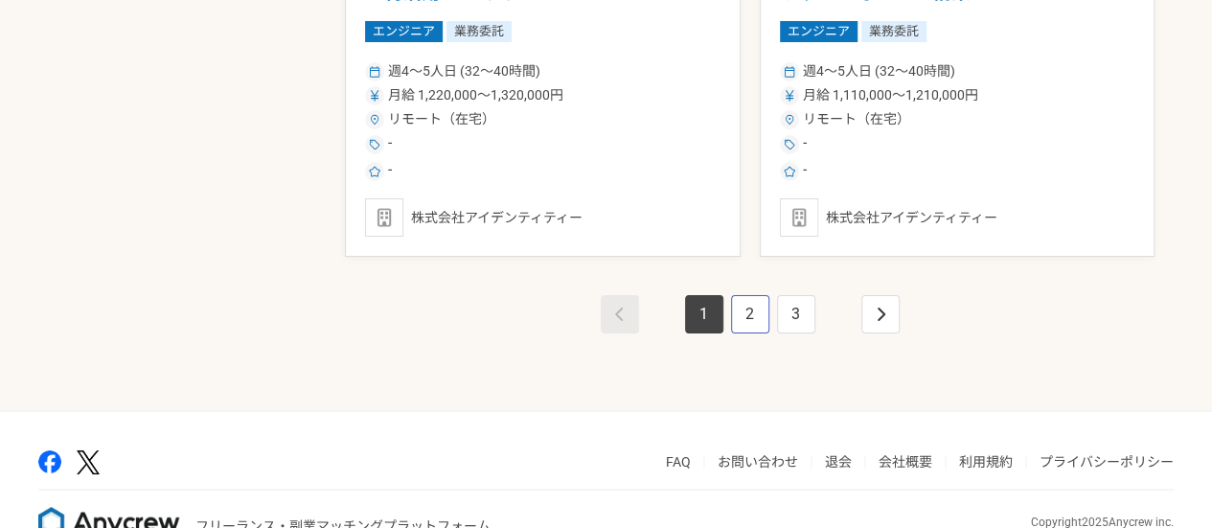
click at [767, 295] on link "2" at bounding box center [750, 314] width 38 height 38
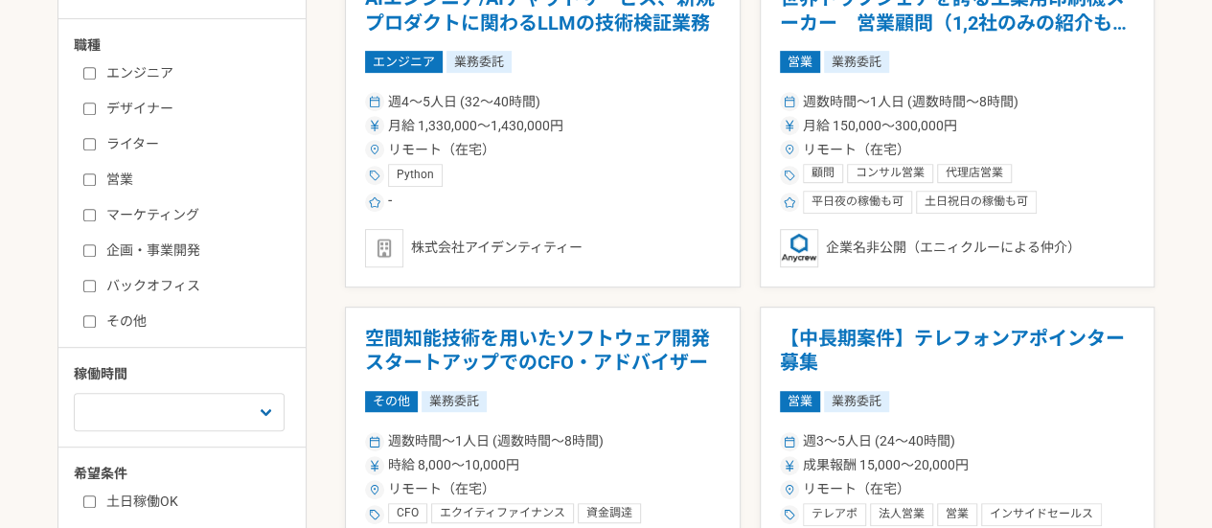
scroll to position [424, 0]
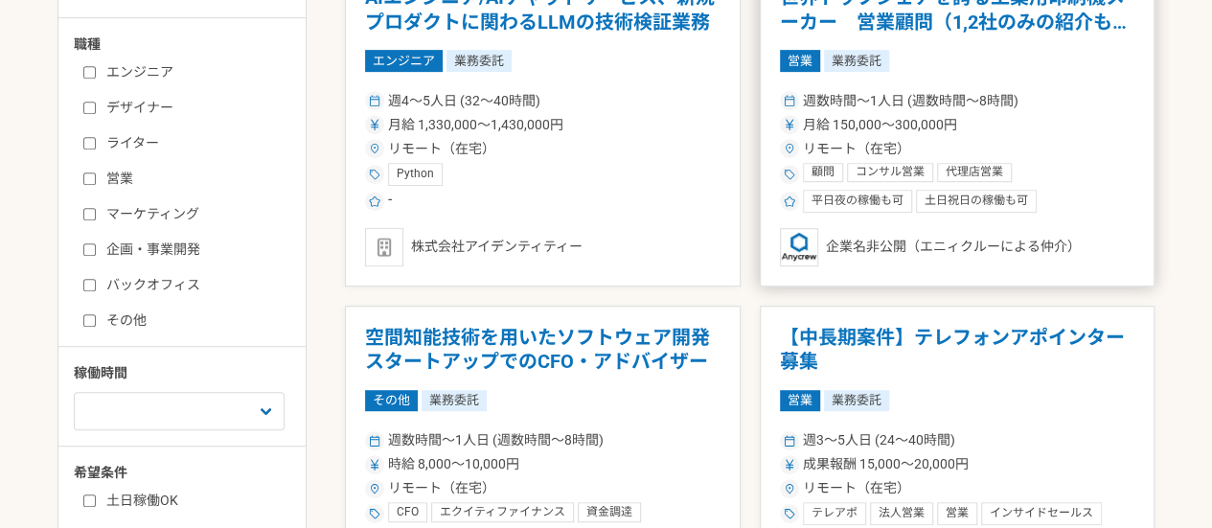
click at [939, 118] on span "月給 150,000〜300,000円" at bounding box center [880, 125] width 154 height 20
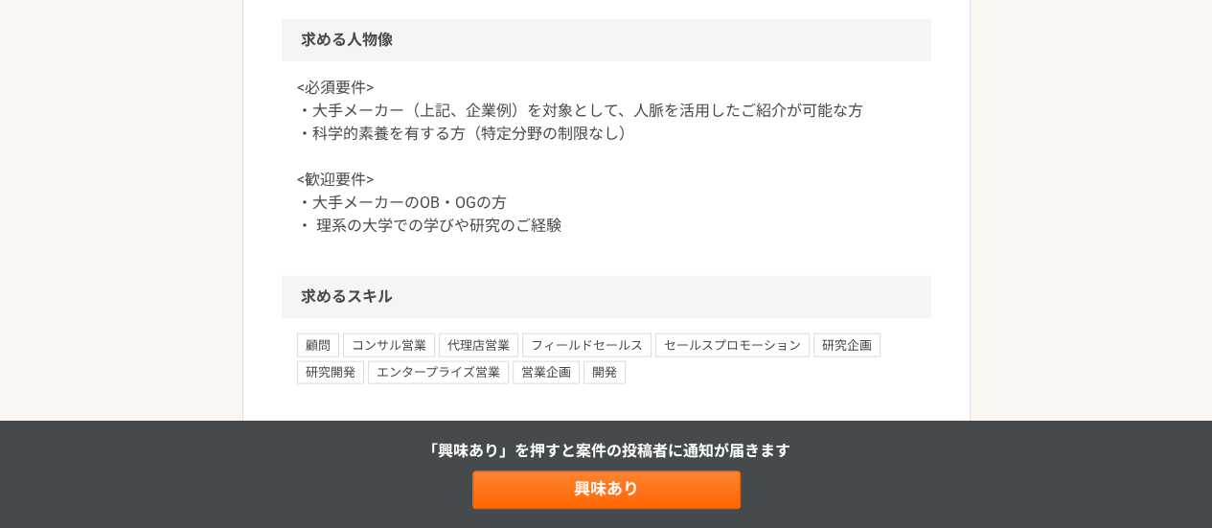
scroll to position [1963, 0]
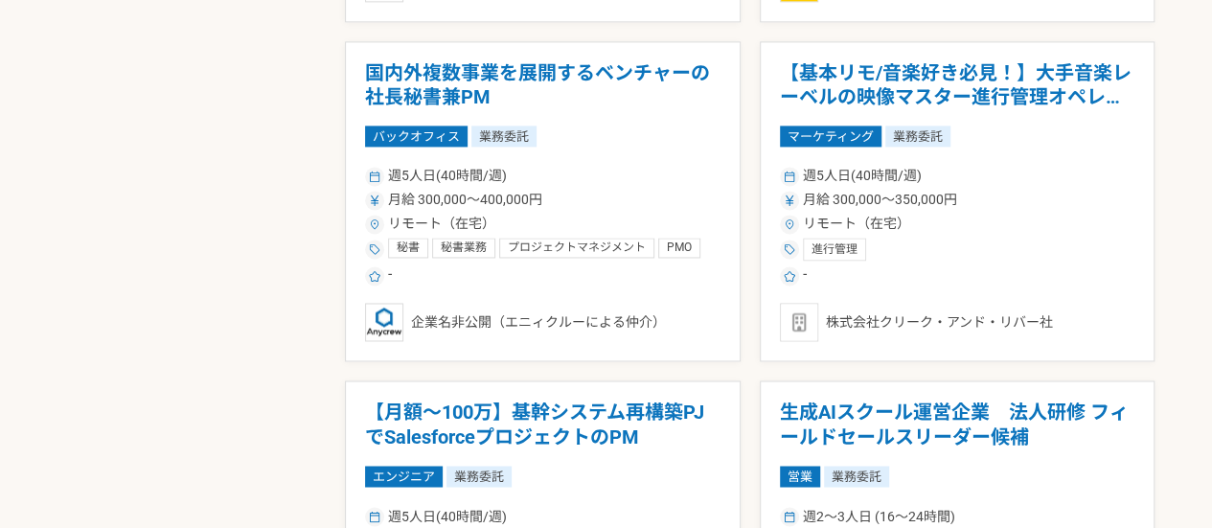
scroll to position [1369, 0]
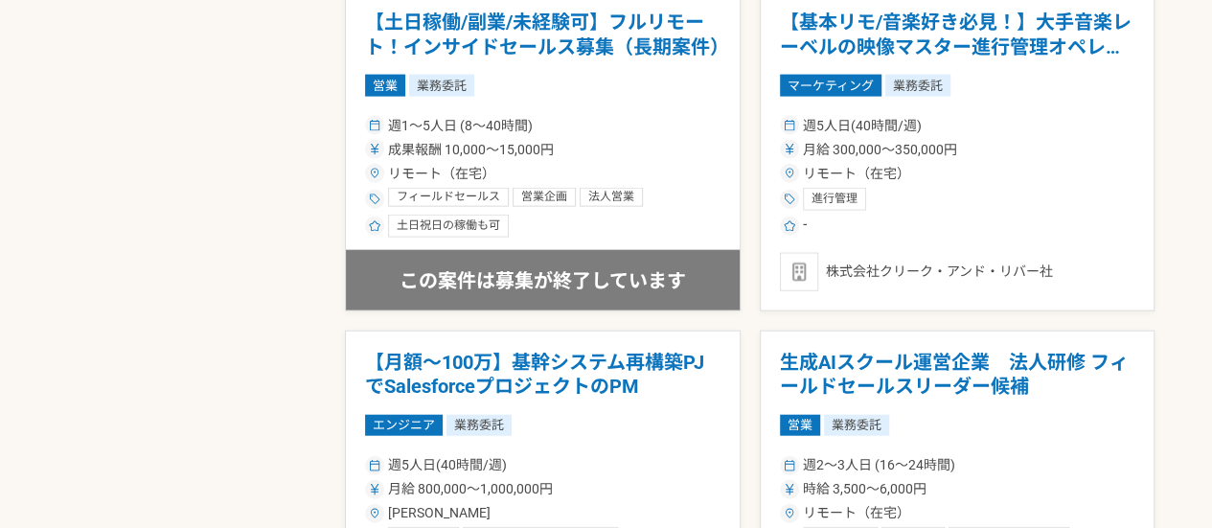
scroll to position [2097, 0]
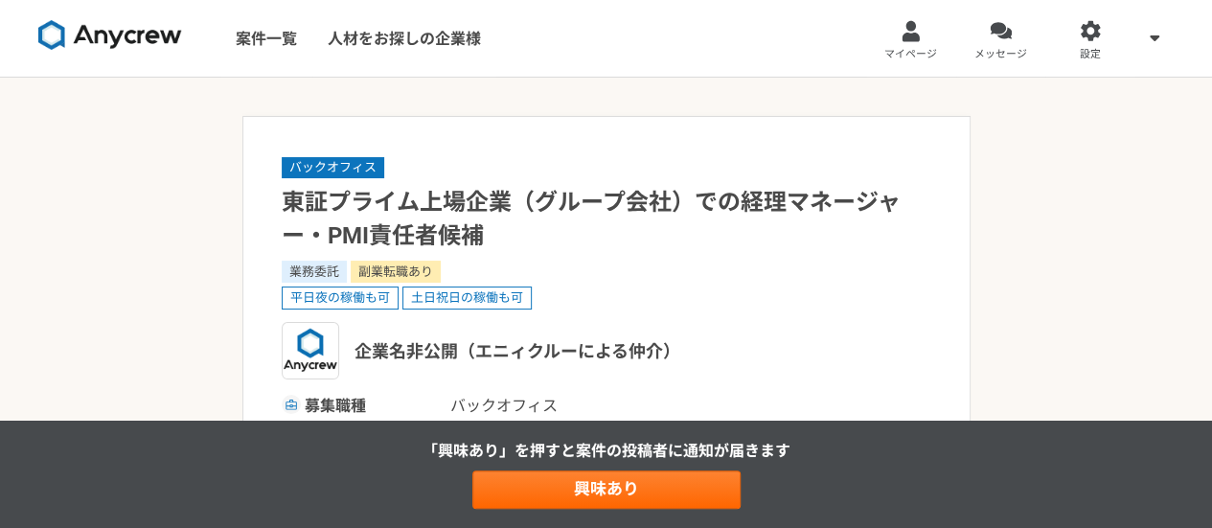
scroll to position [2, 0]
